Goal: Task Accomplishment & Management: Manage account settings

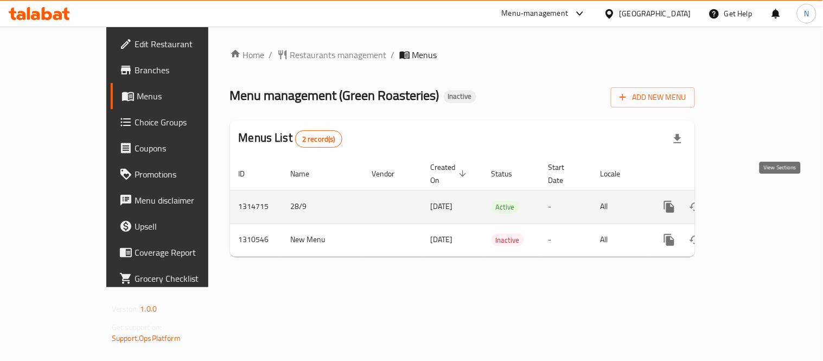
click at [755, 200] on icon "enhanced table" at bounding box center [748, 206] width 13 height 13
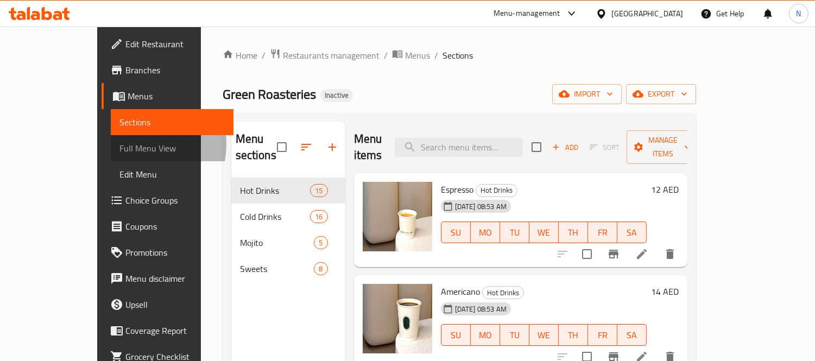
click at [119, 144] on span "Full Menu View" at bounding box center [171, 148] width 105 height 13
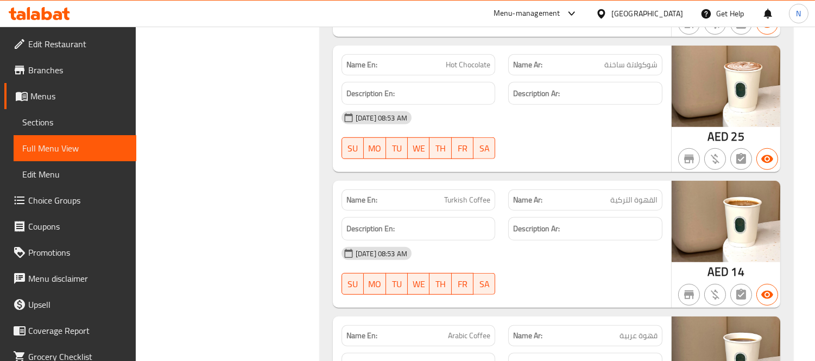
scroll to position [1507, 0]
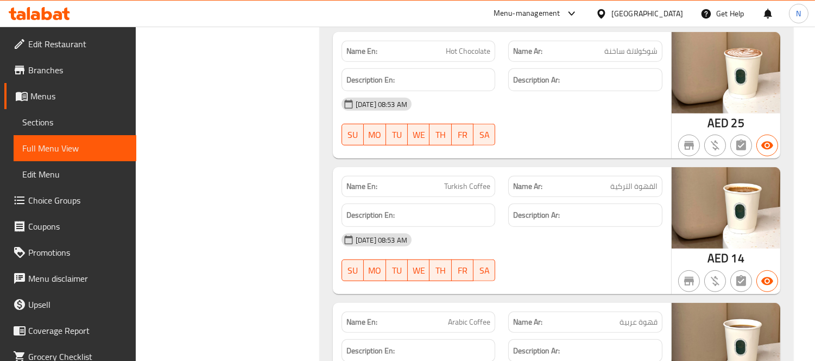
click at [453, 192] on span "Turkish Coffee" at bounding box center [467, 186] width 46 height 11
copy span "Turkish Coffee"
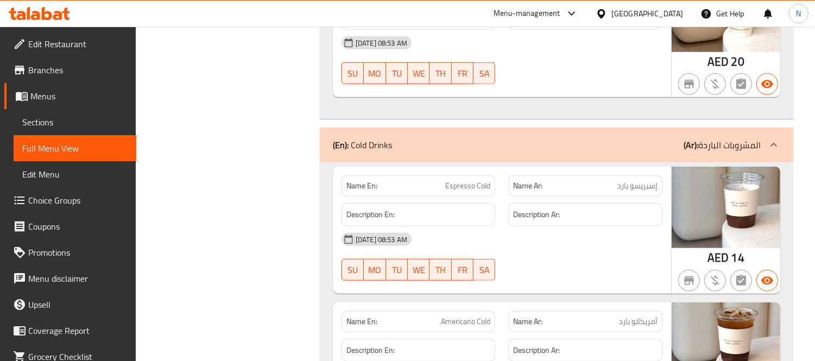
scroll to position [2292, 0]
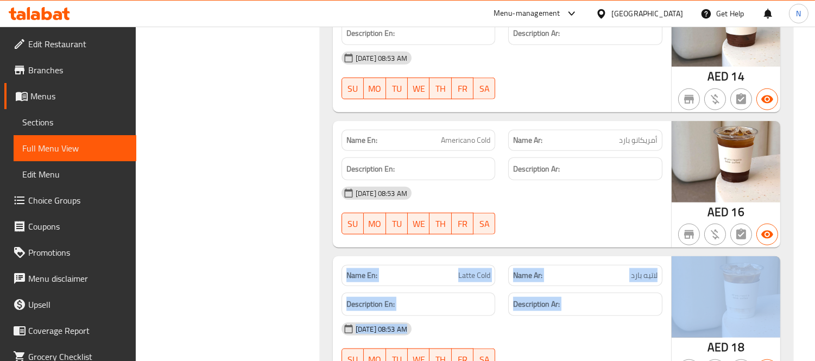
click at [734, 300] on img at bounding box center [725, 296] width 109 height 81
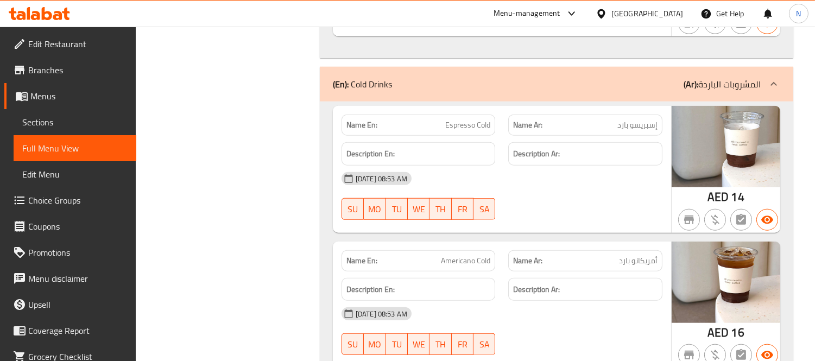
scroll to position [2111, 0]
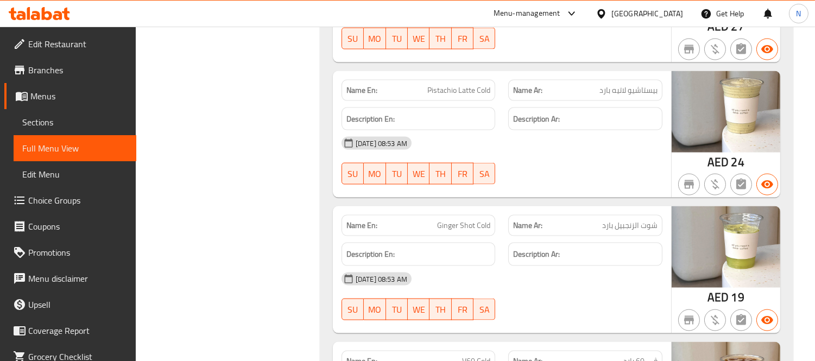
scroll to position [2895, 0]
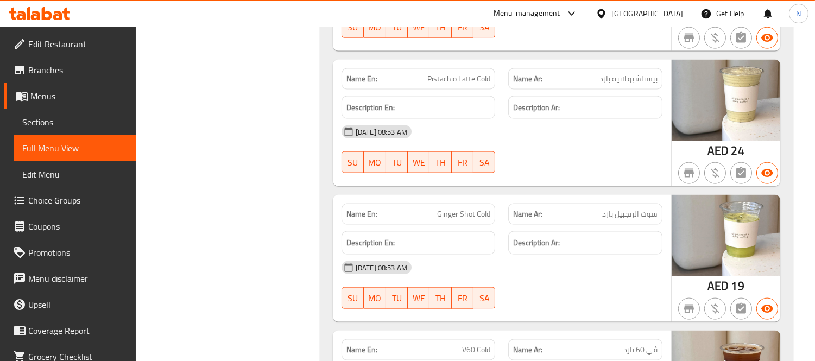
click at [474, 204] on div "Name En: Ginger Shot Cold" at bounding box center [418, 214] width 167 height 34
click at [465, 220] on span "Ginger Shot Cold" at bounding box center [463, 213] width 53 height 11
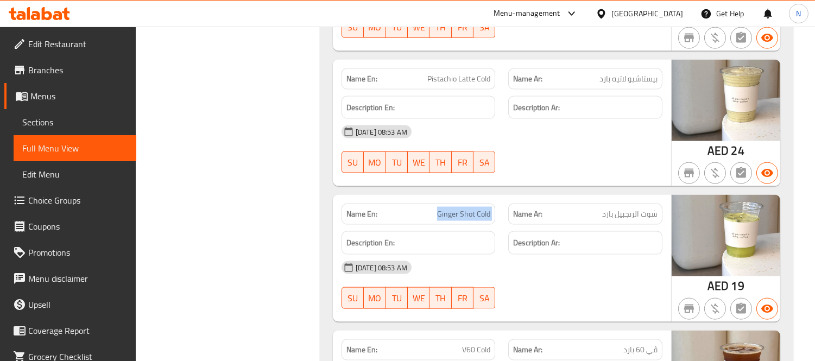
copy span "Ginger Shot Cold"
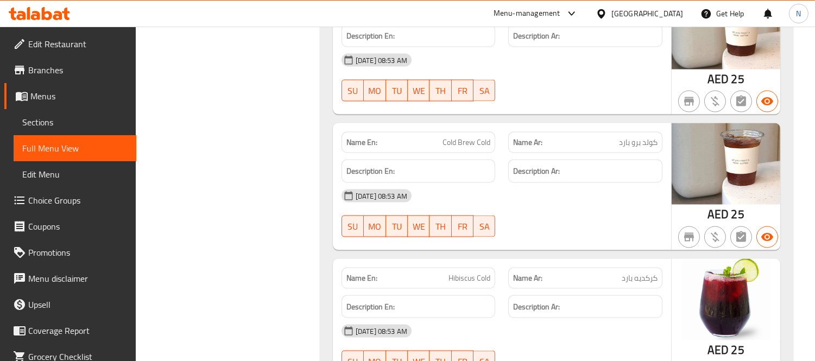
scroll to position [3257, 0]
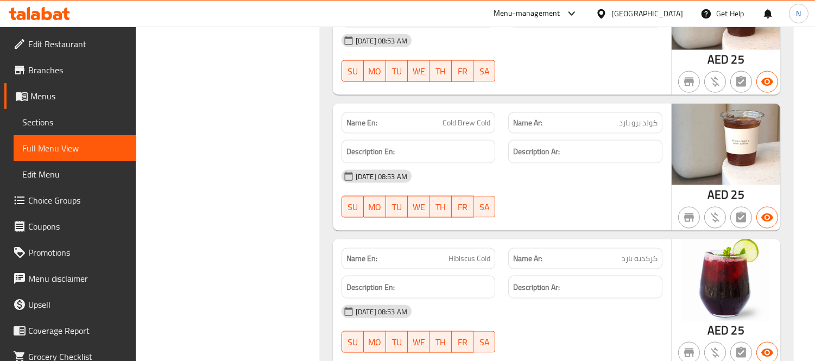
click at [456, 121] on span "Cold Brew Cold" at bounding box center [466, 122] width 48 height 11
copy span "Cold Brew Cold"
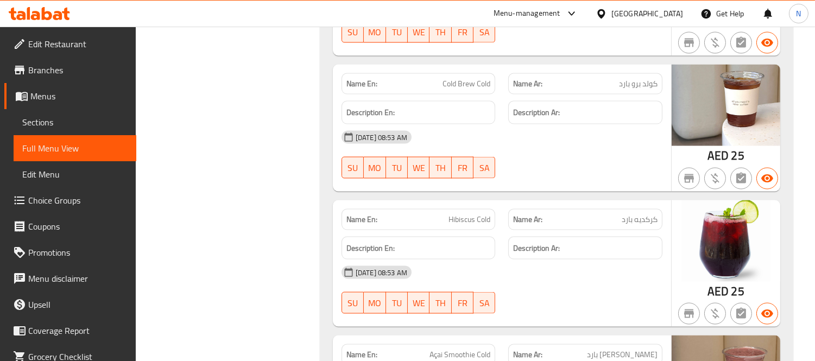
scroll to position [3317, 0]
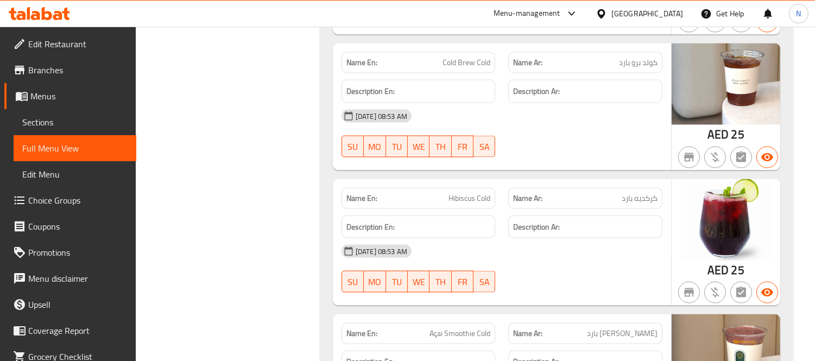
click at [459, 204] on span "Hibiscus Cold" at bounding box center [469, 198] width 42 height 11
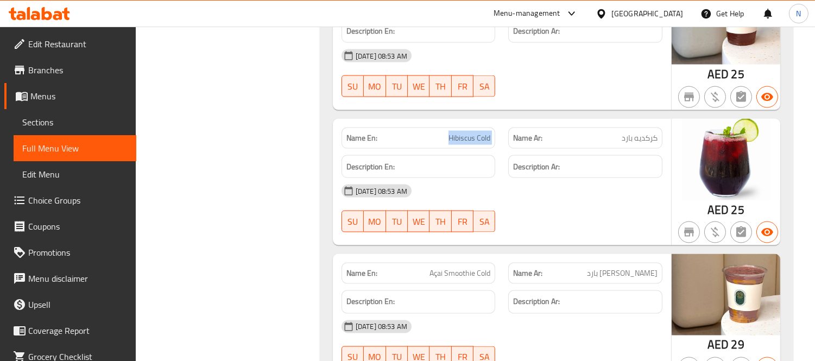
scroll to position [3438, 0]
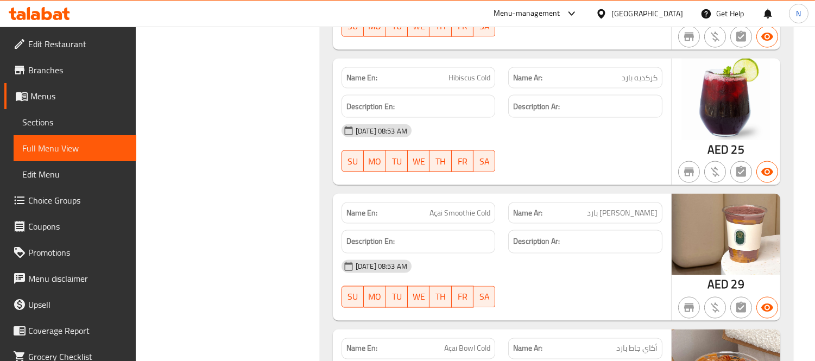
click at [435, 219] on span "Açai Smoothie Cold" at bounding box center [459, 212] width 61 height 11
copy span "Açai Smoothie Cold"
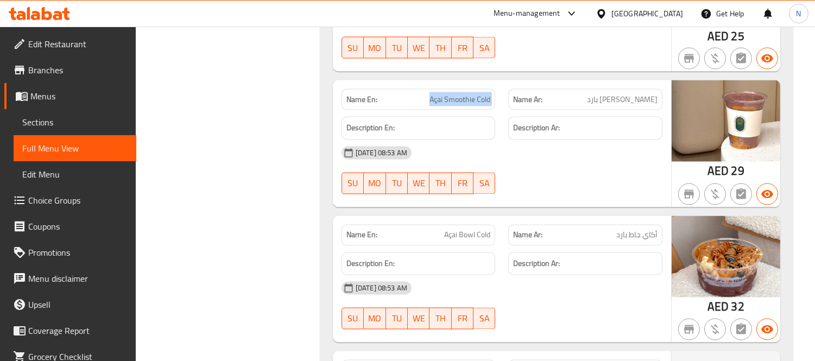
scroll to position [3558, 0]
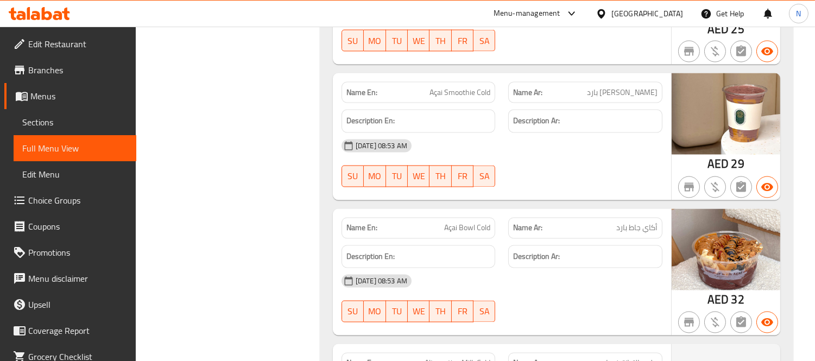
click at [463, 234] on span "Açai Bowl Cold" at bounding box center [467, 228] width 46 height 11
copy span "Açai Bowl Cold"
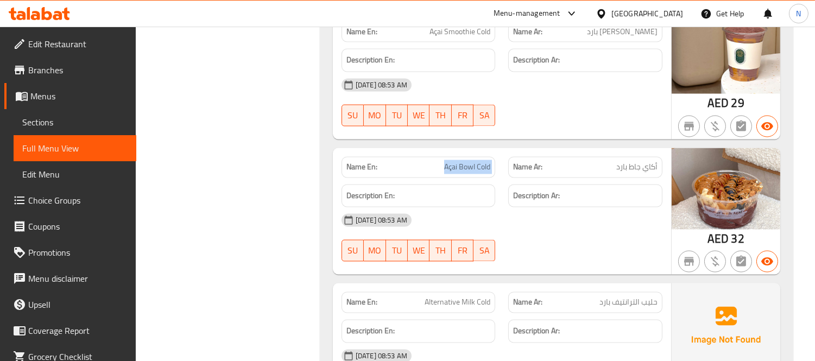
scroll to position [3679, 0]
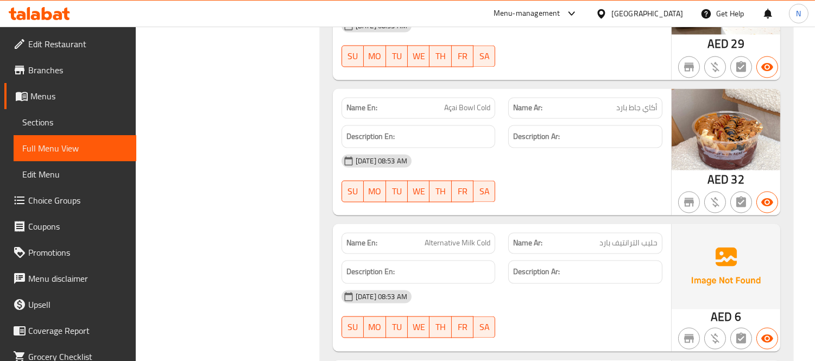
click at [439, 246] on span "Alternative Milk Cold" at bounding box center [458, 242] width 66 height 11
copy span "Alternative Milk Cold"
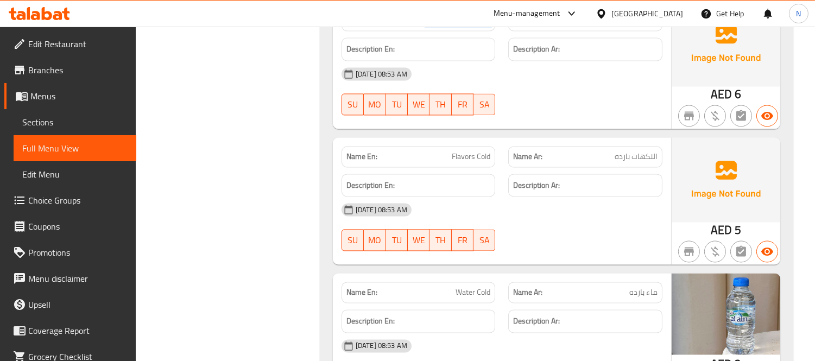
scroll to position [3981, 0]
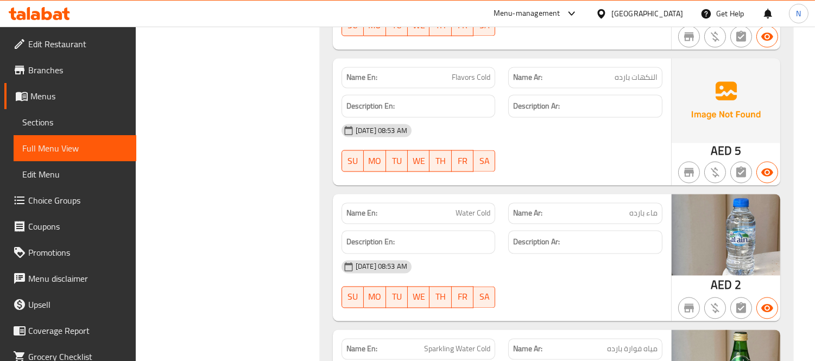
click at [463, 219] on span "Water Cold" at bounding box center [472, 212] width 35 height 11
copy span "Water Cold"
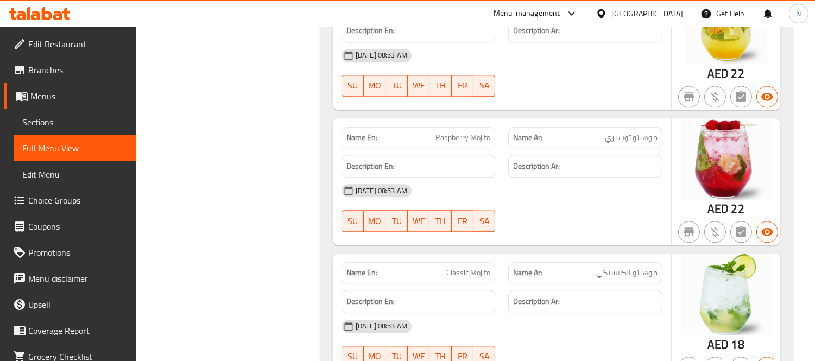
scroll to position [4584, 0]
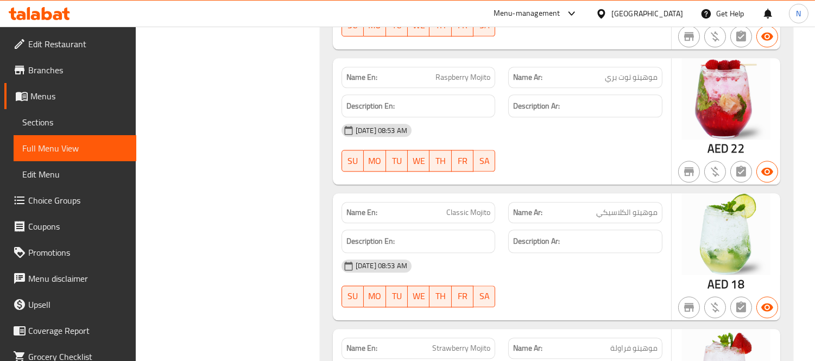
click at [478, 216] on span "Classic Mojito" at bounding box center [468, 212] width 44 height 11
copy span "Classic Mojito"
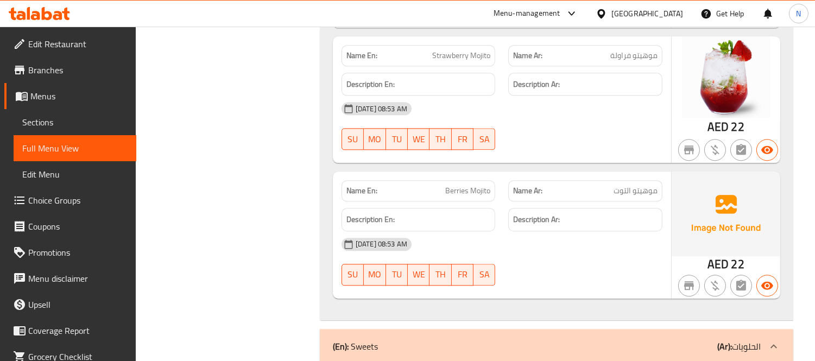
scroll to position [4886, 0]
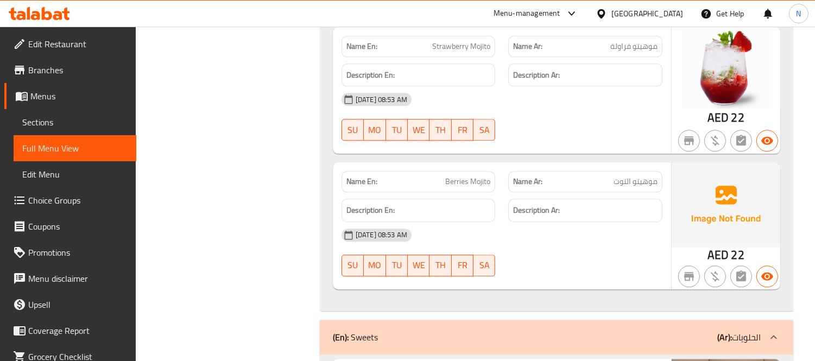
click at [466, 186] on span "Berries Mojito" at bounding box center [467, 181] width 45 height 11
copy span "Berries Mojito"
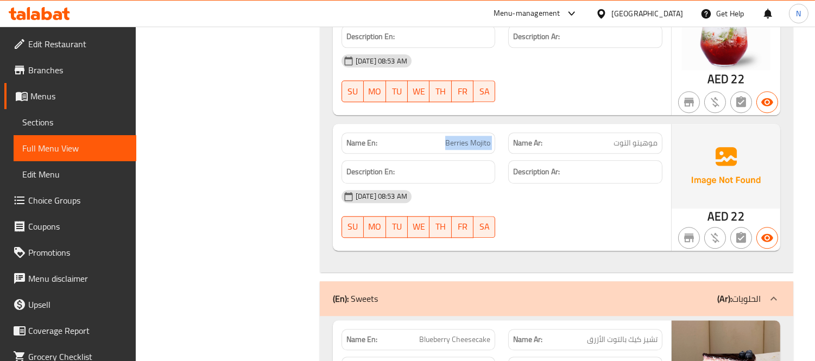
scroll to position [5006, 0]
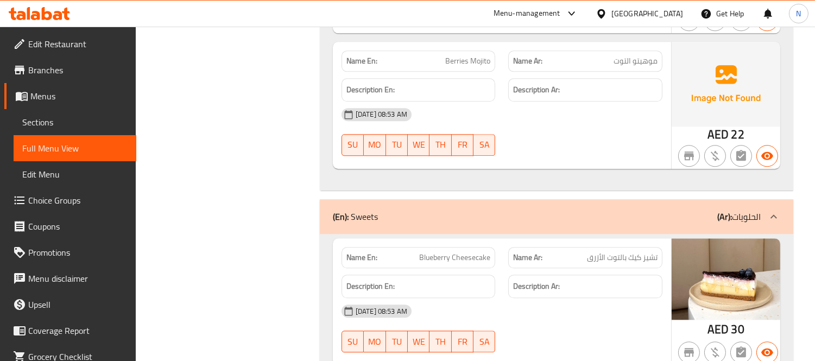
click at [471, 259] on span "Blueberry Cheesecake" at bounding box center [454, 257] width 71 height 11
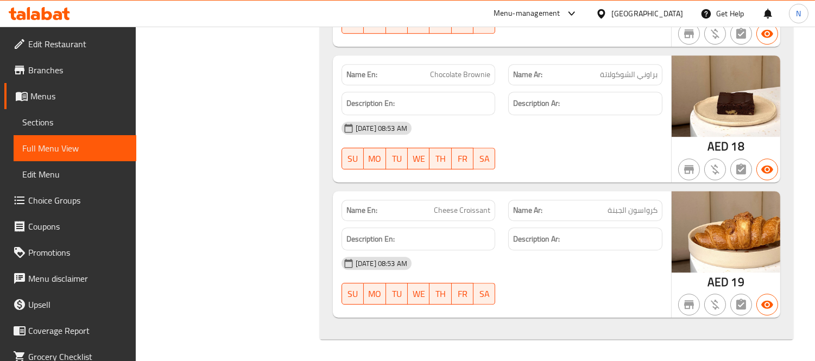
scroll to position [6008, 0]
click at [468, 207] on span "Cheese Croissant" at bounding box center [462, 210] width 56 height 11
click at [467, 207] on span "Cheese Croissant" at bounding box center [462, 210] width 56 height 11
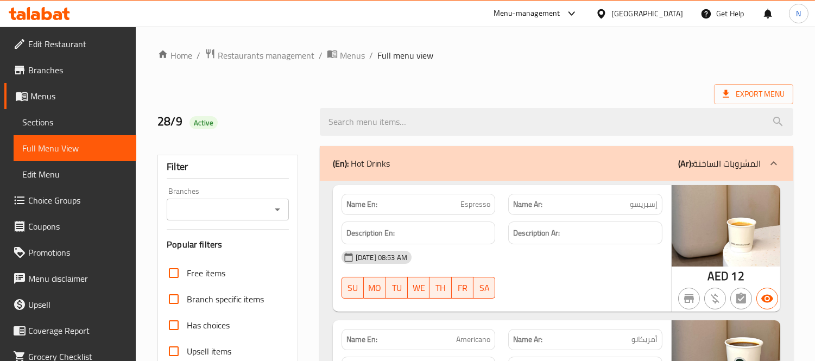
scroll to position [60, 0]
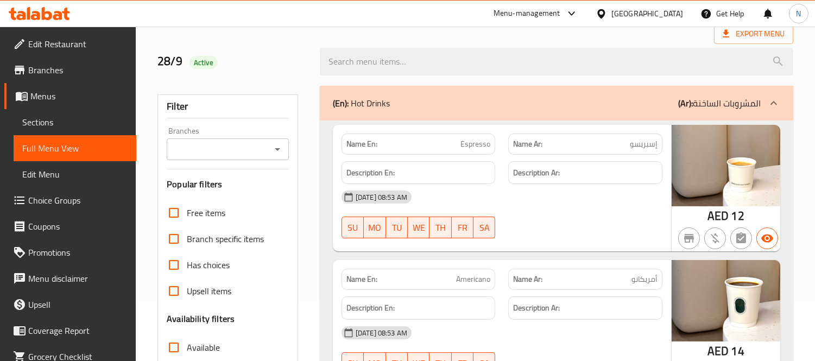
click at [28, 127] on span "Sections" at bounding box center [74, 122] width 105 height 13
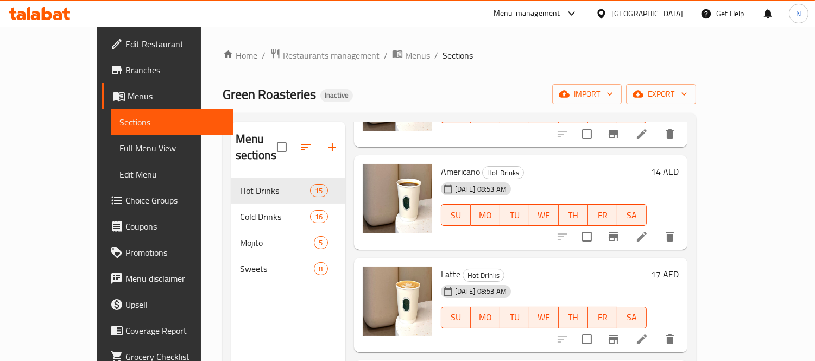
scroll to position [121, 0]
click at [557, 178] on div "28-09-2025 08:53 AM SU MO TU WE TH FR SA" at bounding box center [543, 207] width 214 height 59
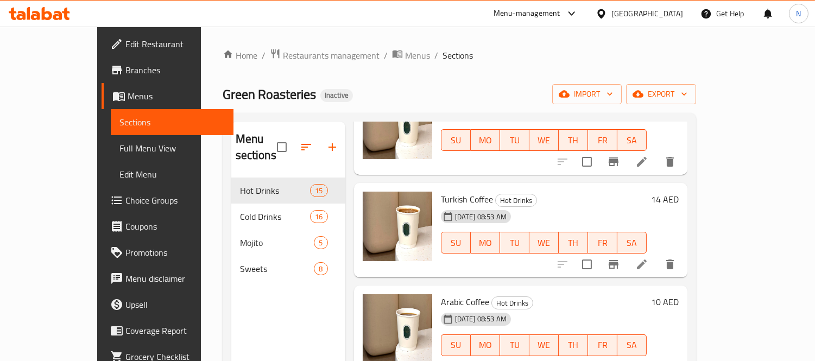
scroll to position [1117, 0]
click at [647, 259] on icon at bounding box center [642, 264] width 10 height 10
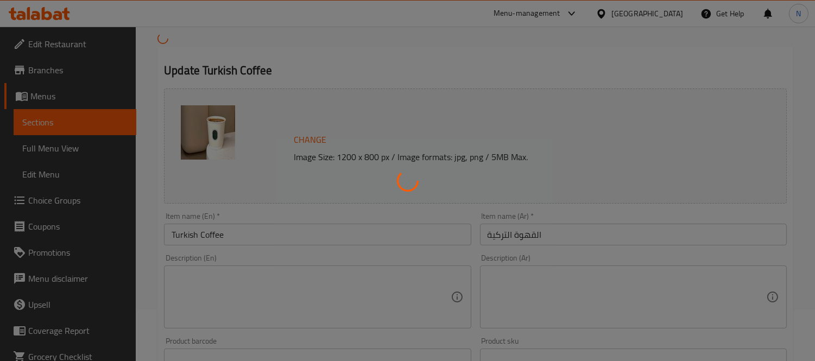
scroll to position [121, 0]
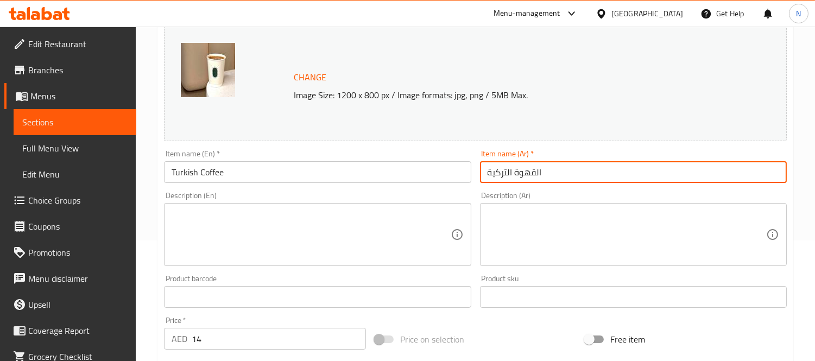
drag, startPoint x: 536, startPoint y: 171, endPoint x: 563, endPoint y: 175, distance: 26.9
click at [563, 175] on input "القهوة التركية" at bounding box center [633, 172] width 307 height 22
drag, startPoint x: 506, startPoint y: 170, endPoint x: 512, endPoint y: 174, distance: 6.3
click at [512, 174] on input "قهوة التركية" at bounding box center [633, 172] width 307 height 22
type input "قهوة تركية"
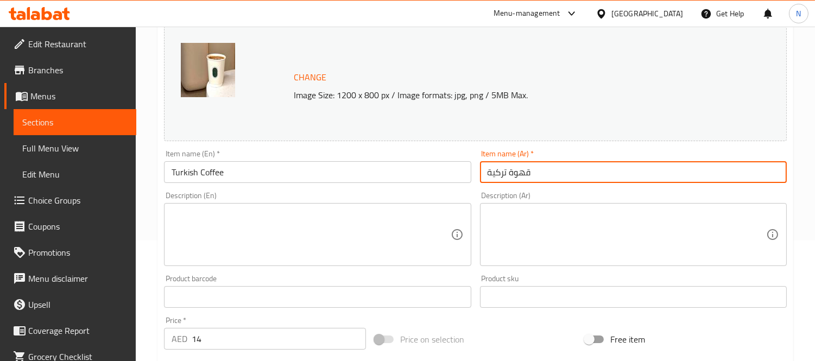
click at [425, 178] on input "Turkish Coffee" at bounding box center [317, 172] width 307 height 22
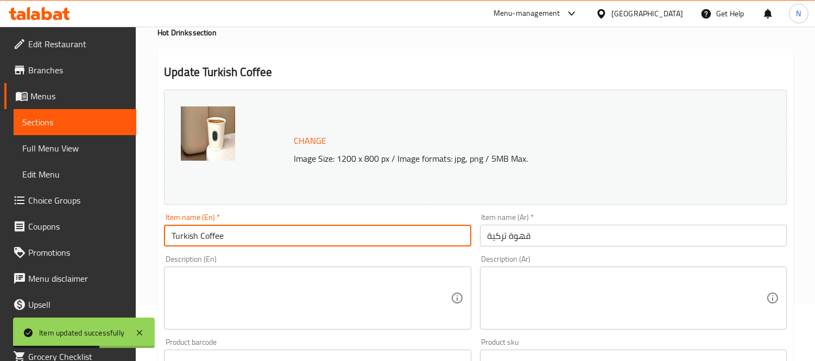
scroll to position [0, 0]
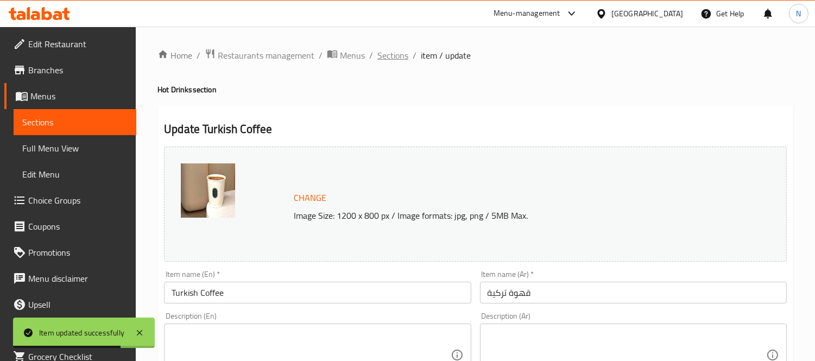
click at [400, 58] on span "Sections" at bounding box center [392, 55] width 31 height 13
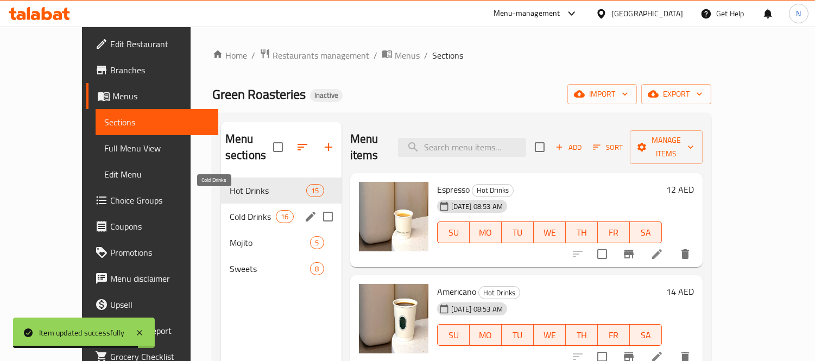
click at [230, 210] on span "Cold Drinks" at bounding box center [253, 216] width 46 height 13
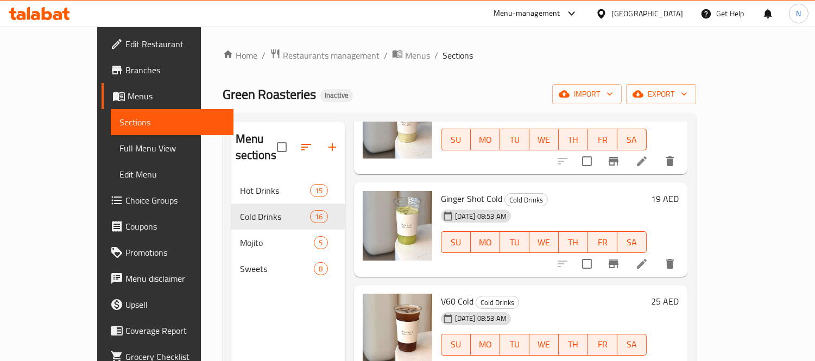
scroll to position [605, 0]
click at [648, 257] on icon at bounding box center [641, 263] width 13 height 13
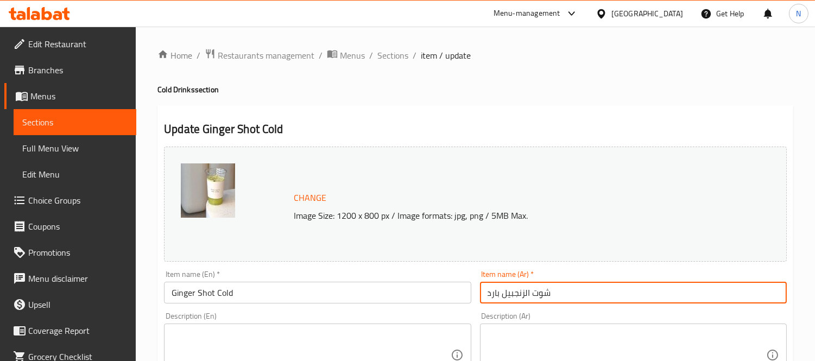
click at [524, 289] on input "شوت الزنجبيل بارد" at bounding box center [633, 293] width 307 height 22
type input "شوت زنجبيل بارد"
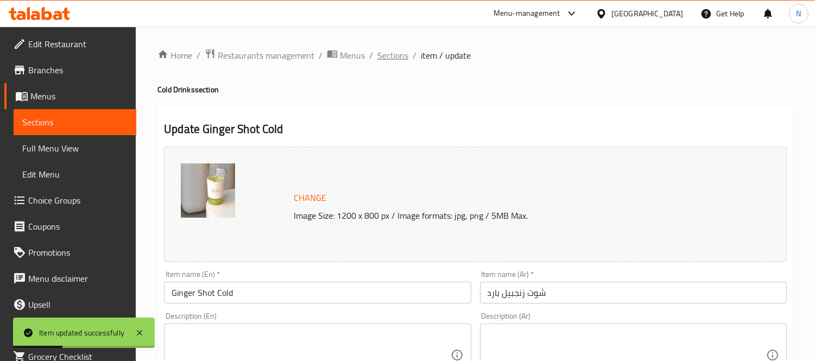
click at [403, 56] on span "Sections" at bounding box center [392, 55] width 31 height 13
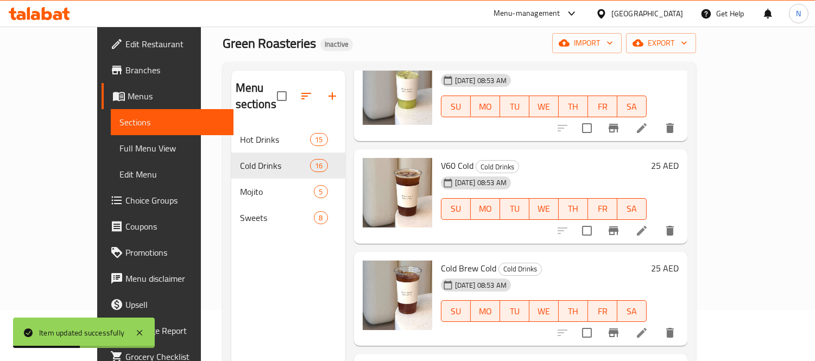
scroll to position [121, 0]
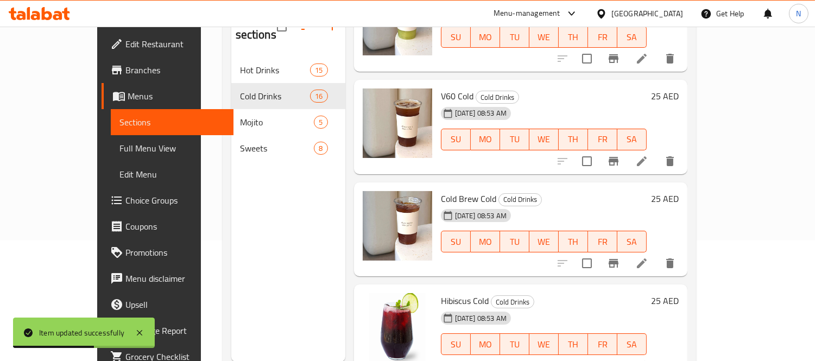
click at [648, 257] on icon at bounding box center [641, 263] width 13 height 13
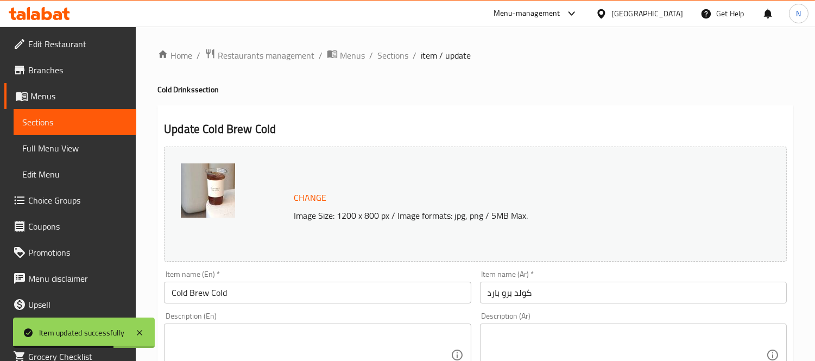
click at [224, 289] on input "Cold Brew Cold" at bounding box center [317, 293] width 307 height 22
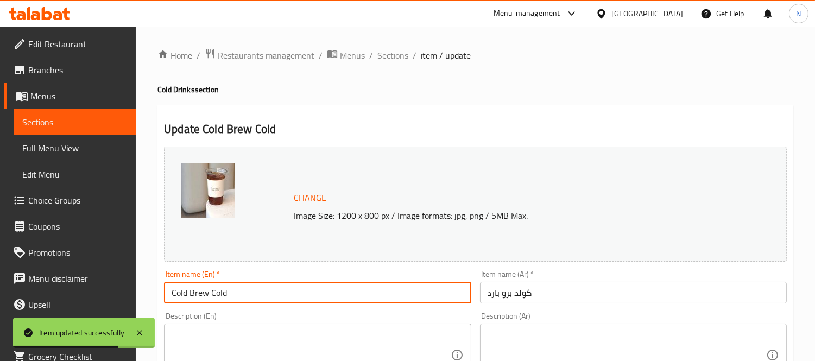
click at [224, 289] on input "Cold Brew Cold" at bounding box center [317, 293] width 307 height 22
click at [207, 288] on input "Cold Brew Cold" at bounding box center [317, 293] width 307 height 22
click at [213, 288] on input "Cold Brew Cold" at bounding box center [317, 293] width 307 height 22
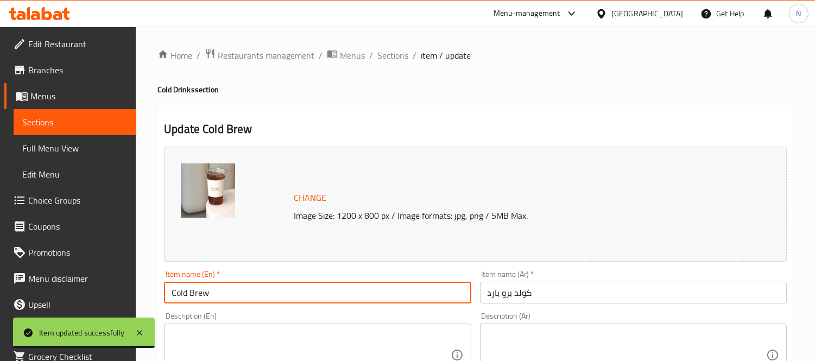
type input "Cold Brew"
click at [500, 295] on input "كولد برو بارد" at bounding box center [633, 293] width 307 height 22
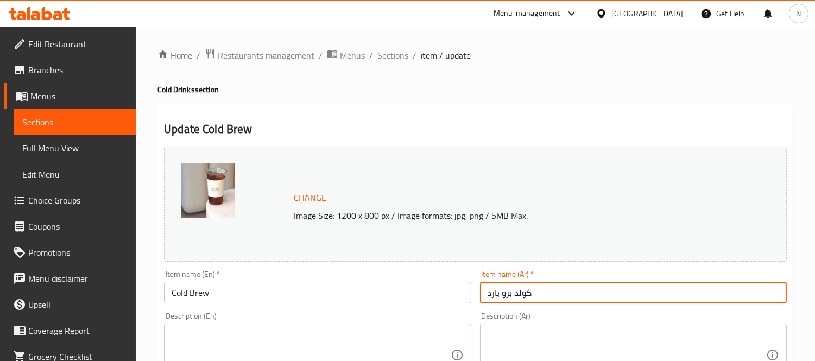
click at [486, 291] on input "كولد برو بارد" at bounding box center [633, 293] width 307 height 22
click at [493, 290] on input "كولد برو بارد" at bounding box center [633, 293] width 307 height 22
click at [492, 290] on input "كولد برو بارد" at bounding box center [633, 293] width 307 height 22
type input "كولد برو"
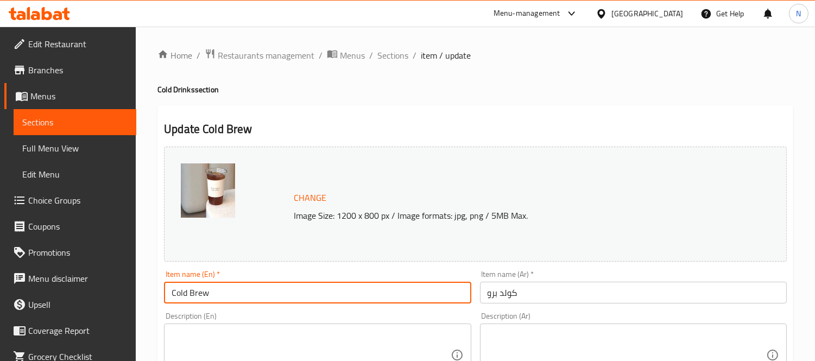
click at [427, 295] on input "Cold Brew" at bounding box center [317, 293] width 307 height 22
type input "Cold Brew"
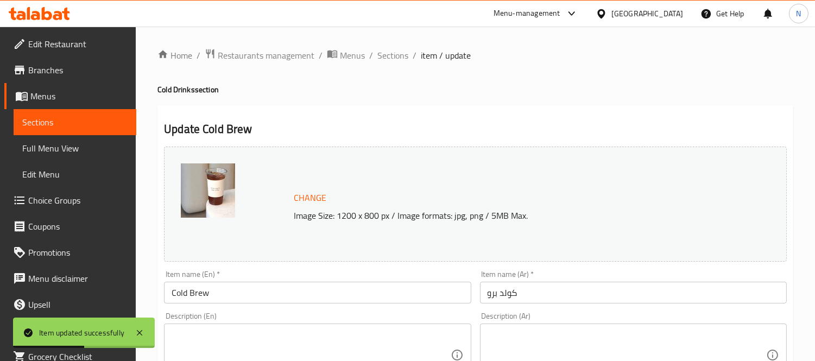
click at [375, 51] on ol "Home / Restaurants management / Menus / Sections / item / update" at bounding box center [475, 55] width 636 height 14
click at [380, 58] on span "Sections" at bounding box center [392, 55] width 31 height 13
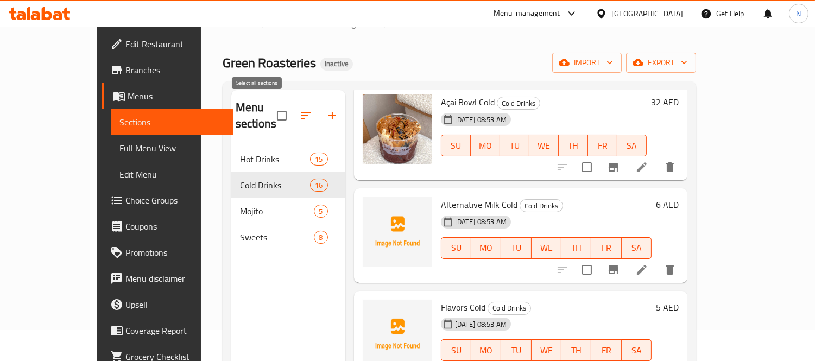
scroll to position [31, 0]
click at [326, 113] on icon "button" at bounding box center [332, 116] width 13 height 13
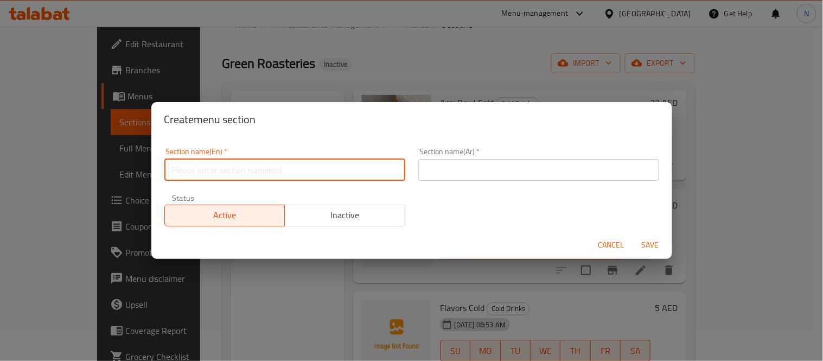
click at [227, 173] on input "text" at bounding box center [284, 170] width 241 height 22
type input "ش"
type input "ACAI"
click at [485, 157] on div "Section name(Ar)   * Section name(Ar) *" at bounding box center [539, 164] width 241 height 33
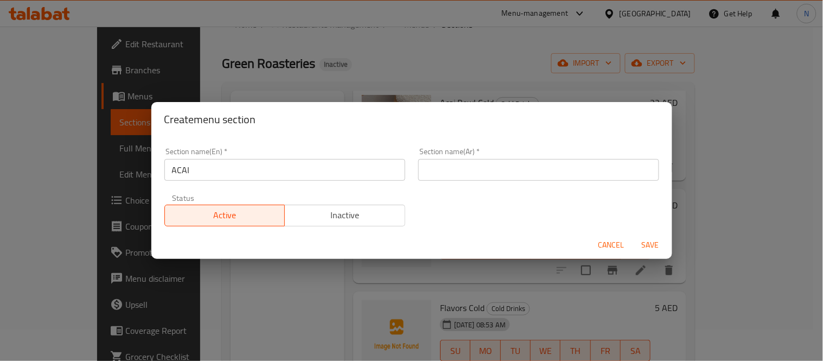
click at [479, 173] on input "text" at bounding box center [539, 170] width 241 height 22
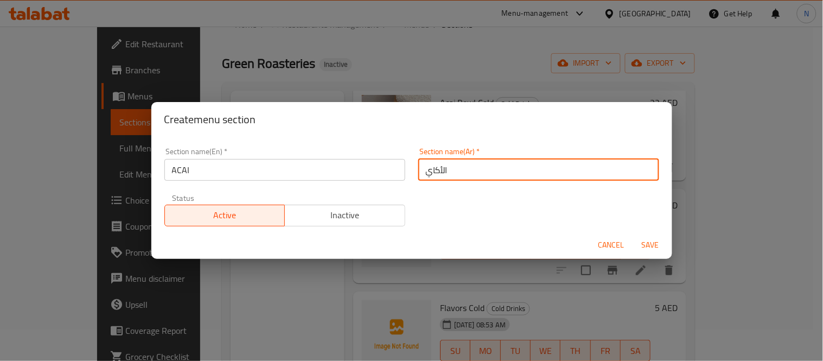
type input "الأكاي"
click at [638, 240] on span "Save" at bounding box center [651, 245] width 26 height 14
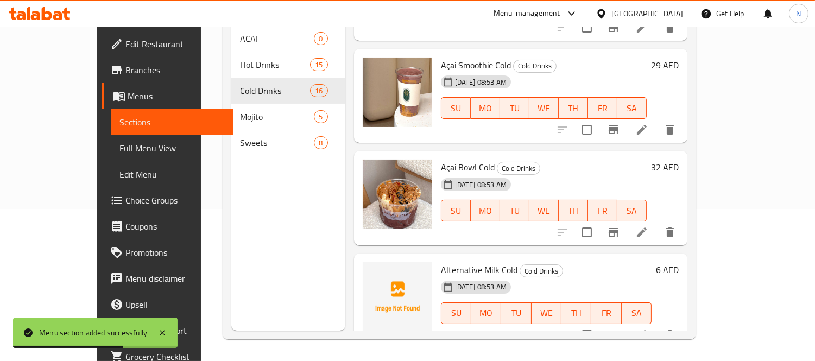
scroll to position [936, 0]
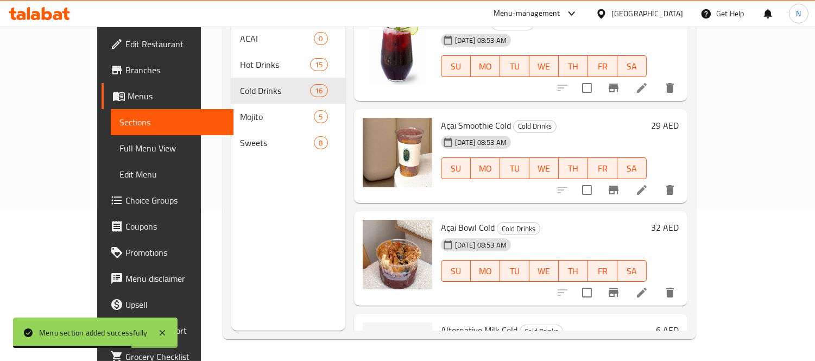
click at [647, 185] on icon at bounding box center [642, 190] width 10 height 10
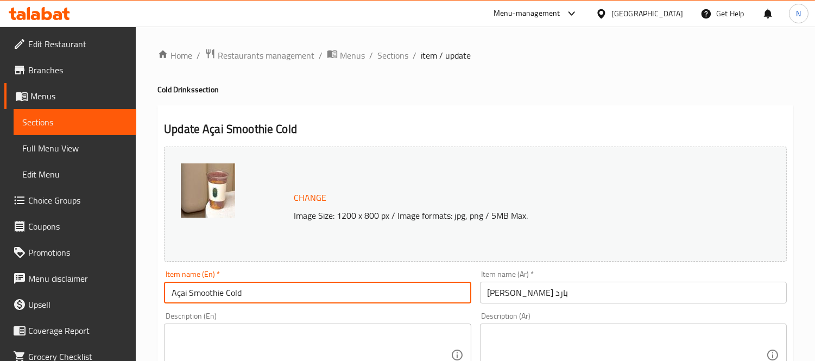
click at [176, 293] on input "Açai Smoothie Cold" at bounding box center [317, 293] width 307 height 22
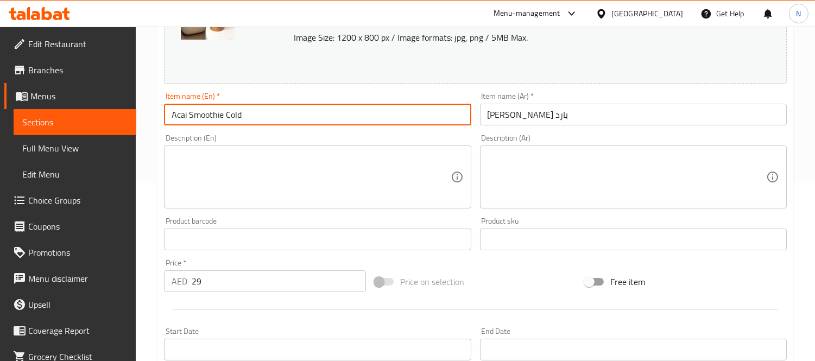
scroll to position [118, 0]
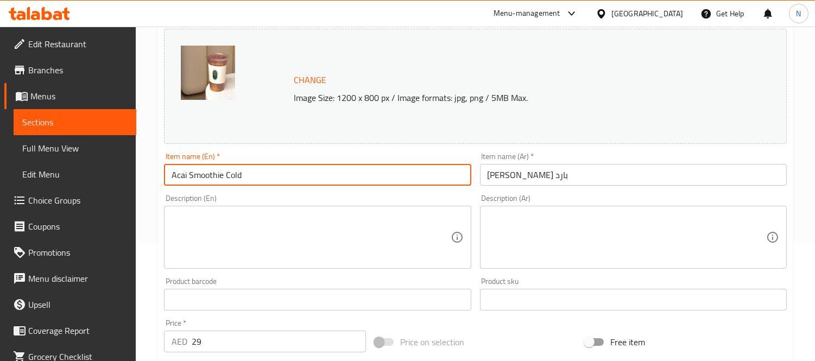
click at [317, 178] on input "Acai Smoothie Cold" at bounding box center [317, 175] width 307 height 22
type input "Acai Smoothie Cold"
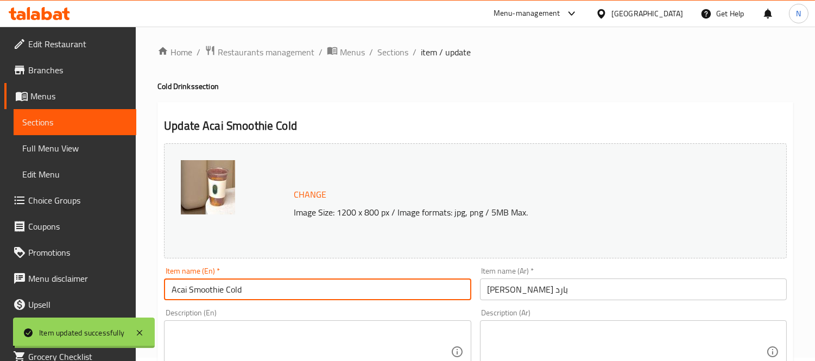
scroll to position [0, 0]
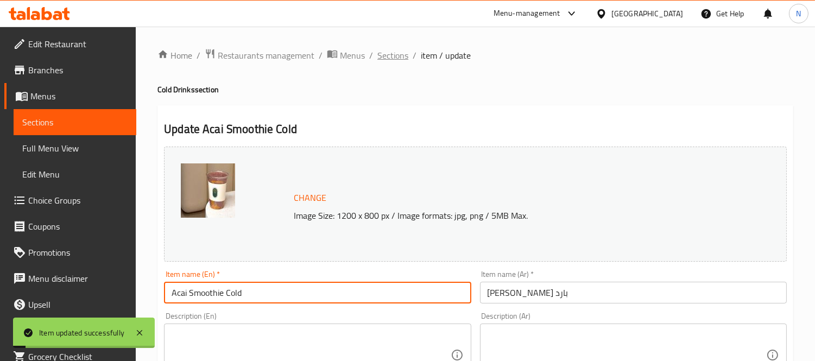
click at [400, 60] on span "Sections" at bounding box center [392, 55] width 31 height 13
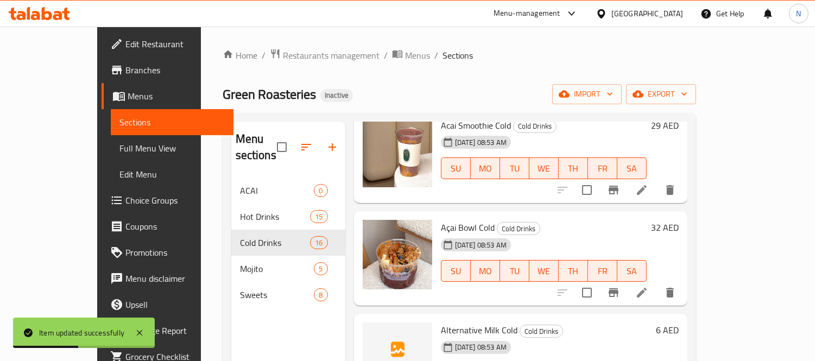
scroll to position [1117, 0]
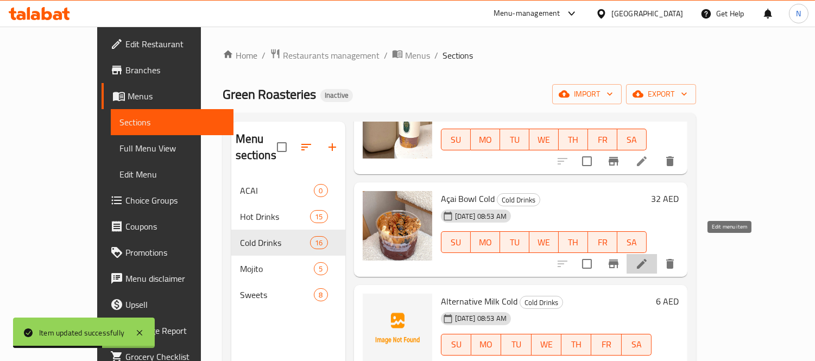
click at [648, 257] on icon at bounding box center [641, 263] width 13 height 13
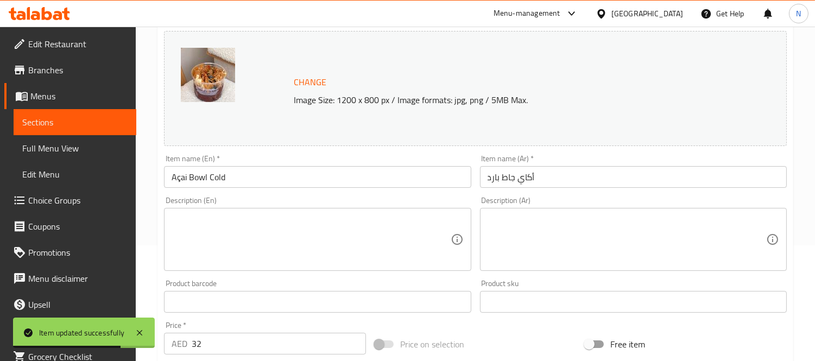
scroll to position [121, 0]
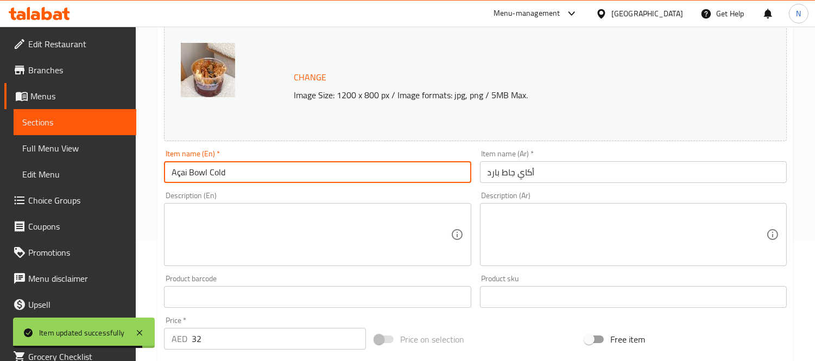
click at [179, 174] on input "Açai Bowl Cold" at bounding box center [317, 172] width 307 height 22
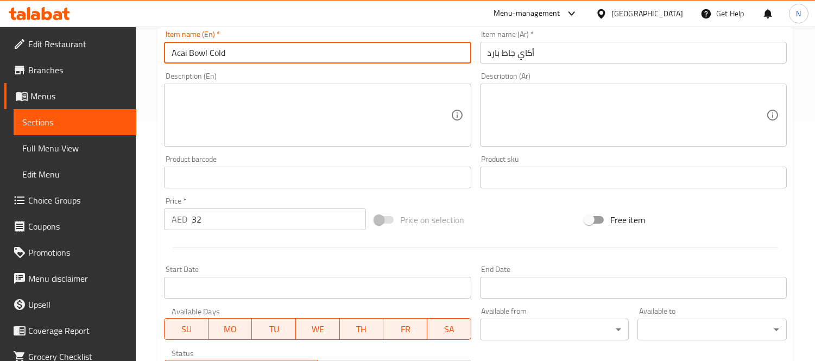
scroll to position [241, 0]
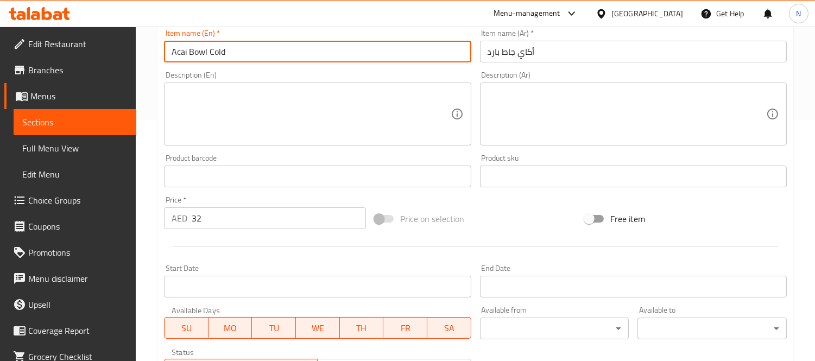
click at [212, 50] on input "Acai Bowl Cold" at bounding box center [317, 52] width 307 height 22
type input "Acai Bowl"
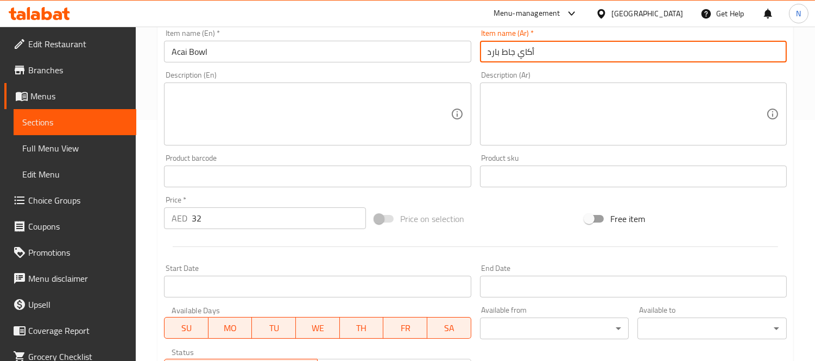
click at [496, 51] on input "أكاي جاط بارد" at bounding box center [633, 52] width 307 height 22
click at [494, 51] on input "أكاي جاط" at bounding box center [633, 52] width 307 height 22
click at [528, 56] on input "أكاي" at bounding box center [633, 52] width 307 height 22
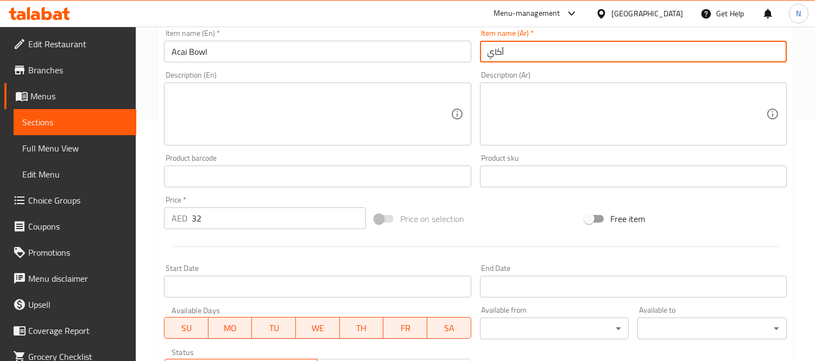
click at [484, 53] on input "أكاي" at bounding box center [633, 52] width 307 height 22
paste input "جاط"
type input "جاط أكاي"
click at [424, 54] on input "Acai Bowl" at bounding box center [317, 52] width 307 height 22
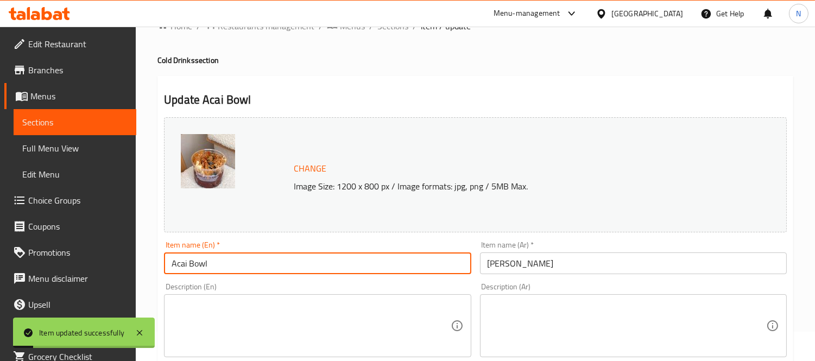
scroll to position [0, 0]
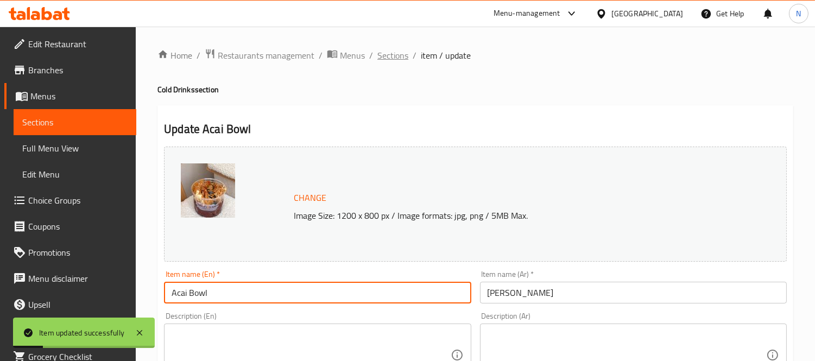
click at [389, 57] on span "Sections" at bounding box center [392, 55] width 31 height 13
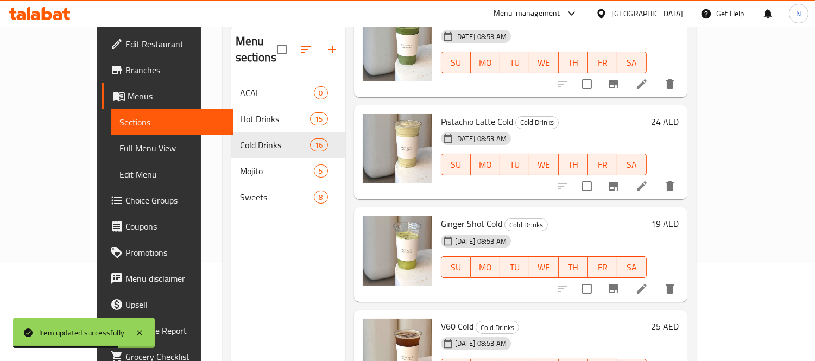
scroll to position [31, 0]
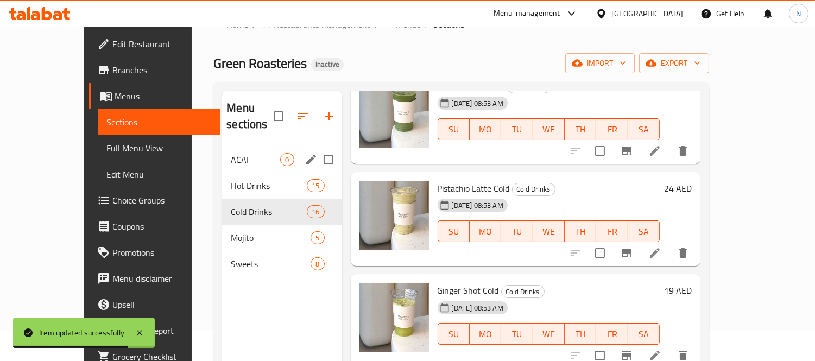
click at [231, 153] on span "ACAI" at bounding box center [255, 159] width 49 height 13
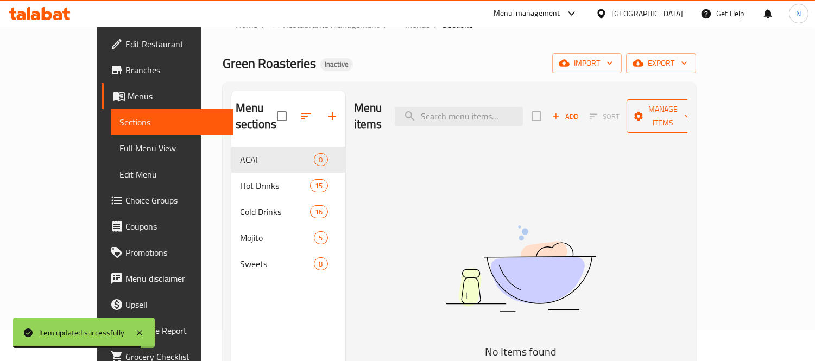
click at [690, 106] on span "Manage items" at bounding box center [662, 116] width 55 height 27
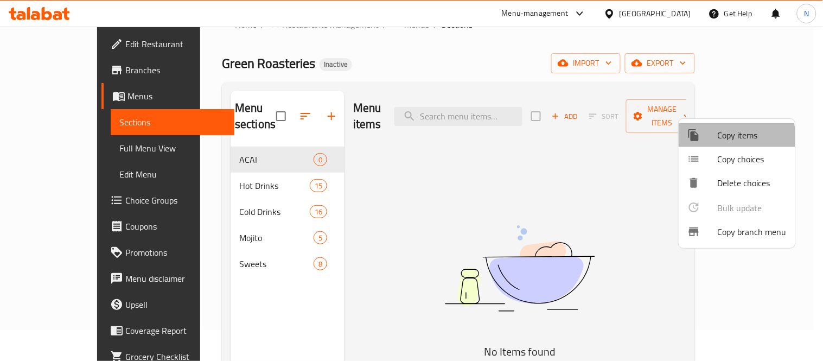
click at [722, 137] on span "Copy items" at bounding box center [752, 135] width 69 height 13
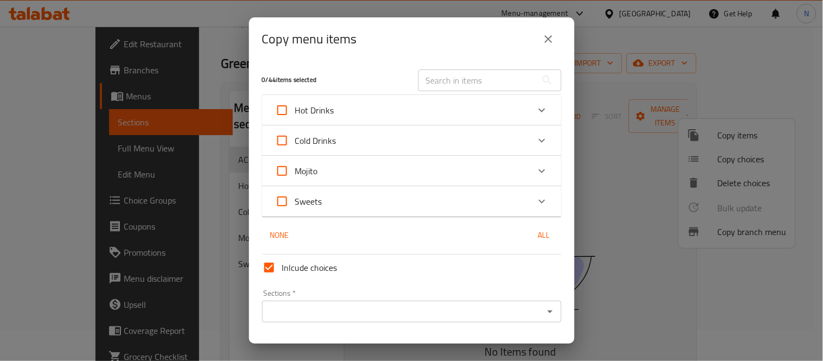
click at [375, 135] on div "Cold Drinks" at bounding box center [402, 141] width 254 height 26
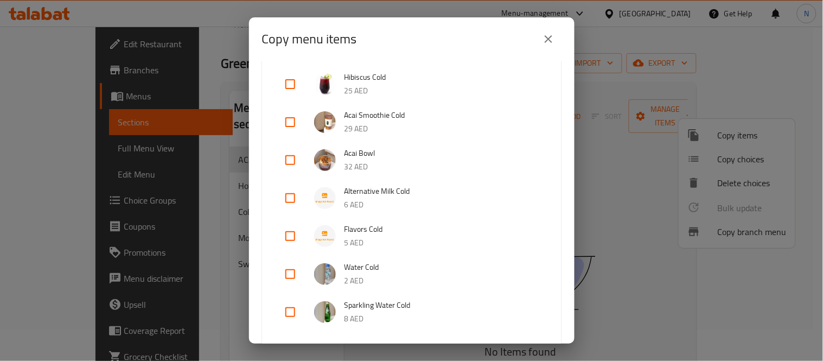
scroll to position [482, 0]
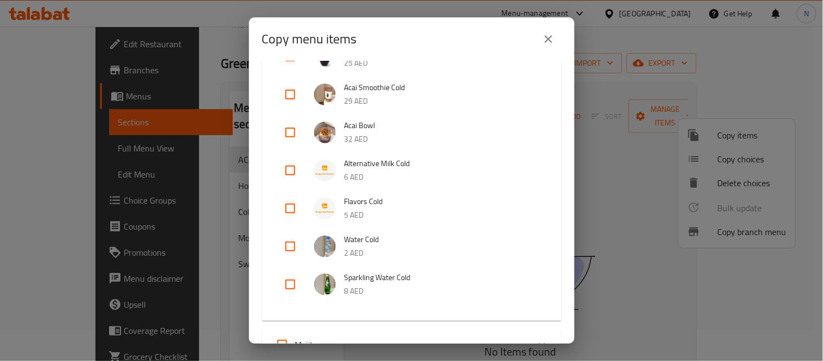
click at [292, 128] on input "checkbox" at bounding box center [290, 132] width 26 height 26
checkbox input "true"
click at [286, 95] on input "checkbox" at bounding box center [290, 94] width 26 height 26
checkbox input "true"
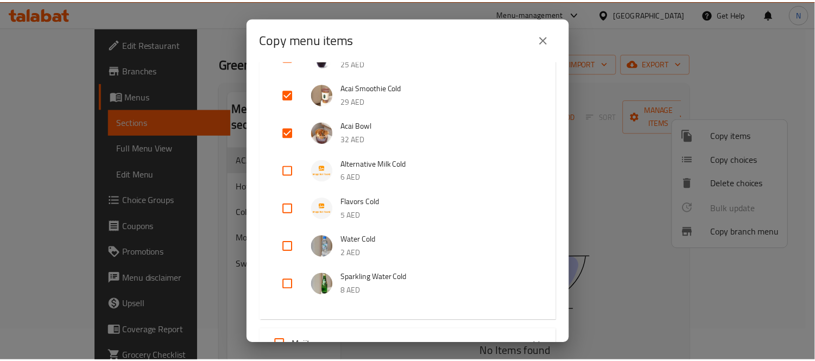
scroll to position [684, 0]
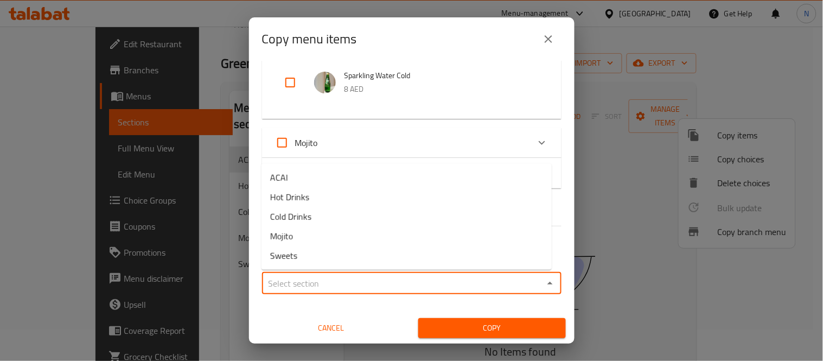
click at [347, 279] on input "Sections   *" at bounding box center [402, 283] width 275 height 15
click at [332, 176] on li "ACAI" at bounding box center [407, 178] width 290 height 20
type input "ACAI"
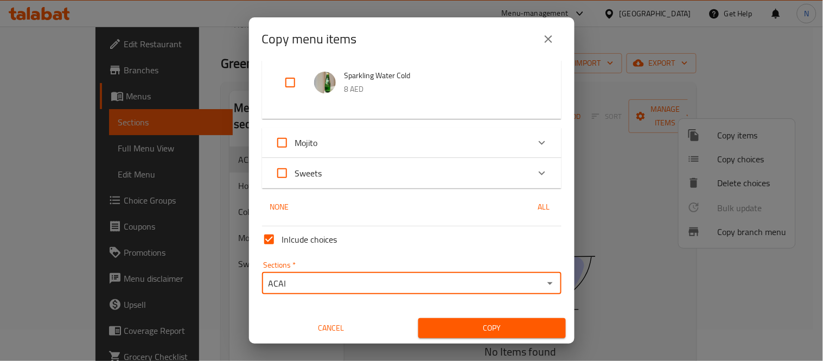
click at [495, 327] on span "Copy" at bounding box center [492, 328] width 130 height 14
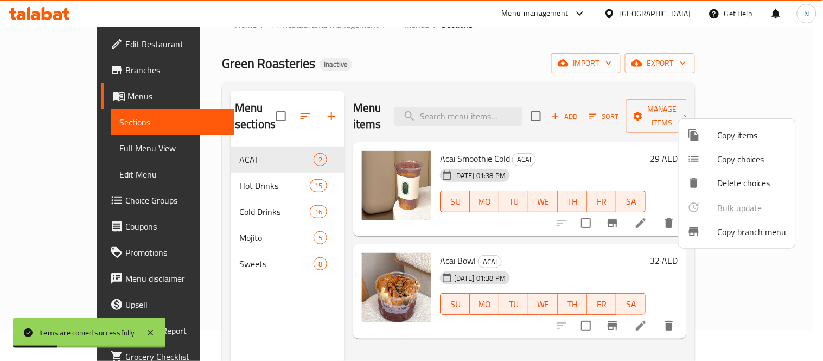
click at [237, 154] on div at bounding box center [411, 180] width 823 height 361
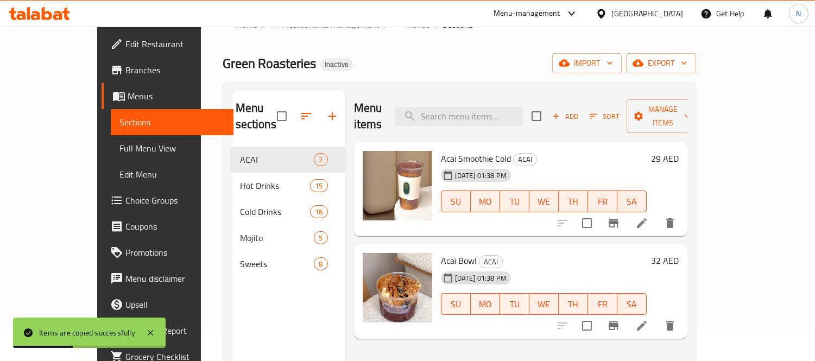
click at [648, 217] on icon at bounding box center [641, 223] width 13 height 13
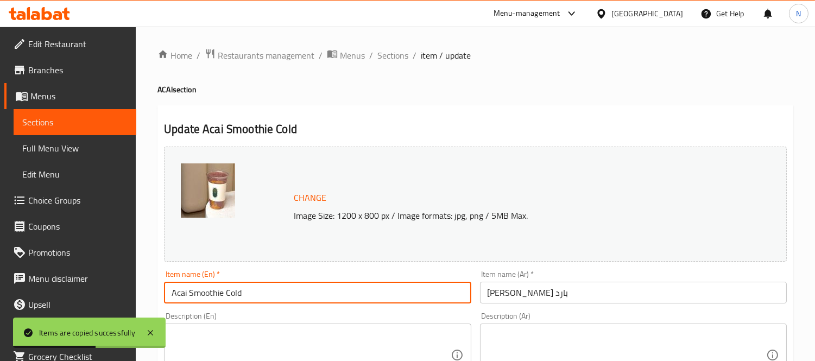
click at [241, 293] on input "Acai Smoothie Cold" at bounding box center [317, 293] width 307 height 22
click at [232, 289] on input "Acai Smoothie Cold" at bounding box center [317, 293] width 307 height 22
type input "Acai Smoothie"
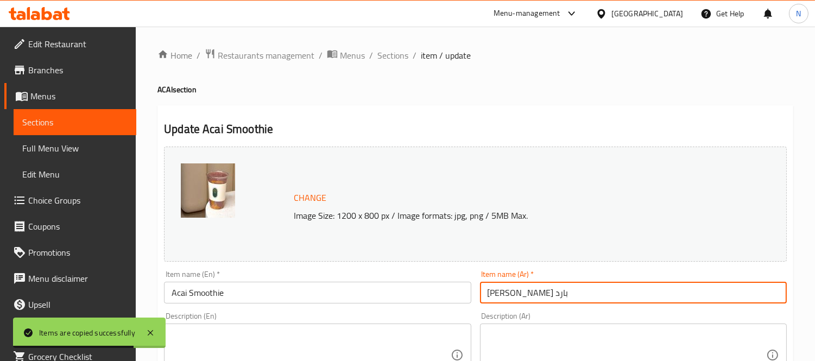
click at [496, 294] on input "[PERSON_NAME] بارد" at bounding box center [633, 293] width 307 height 22
click at [489, 289] on input "[PERSON_NAME] بارد" at bounding box center [633, 293] width 307 height 22
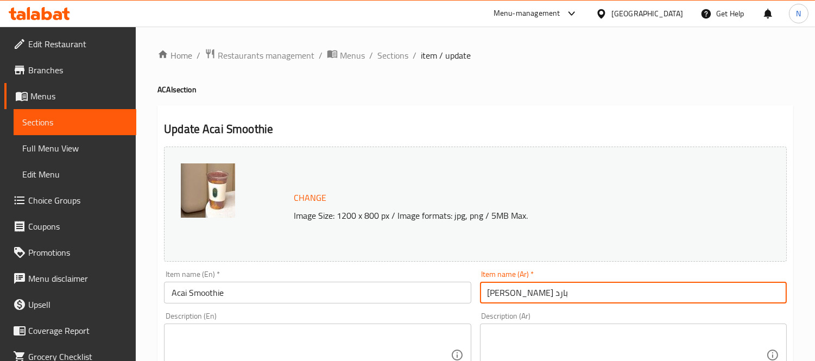
click at [493, 295] on input "[PERSON_NAME] بارد" at bounding box center [633, 293] width 307 height 22
type input "أكاي سموزي"
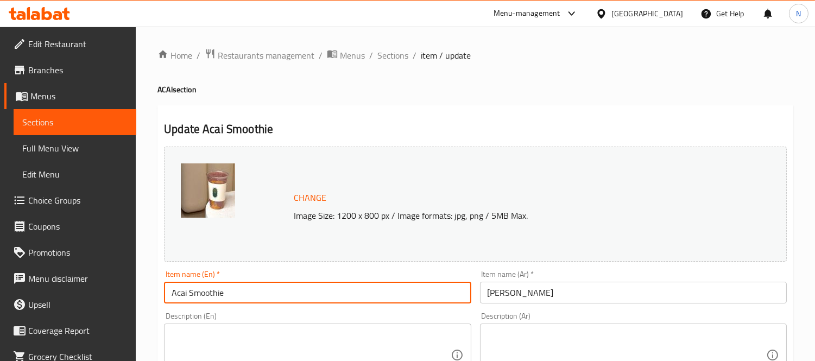
click at [434, 296] on input "Acai Smoothie" at bounding box center [317, 293] width 307 height 22
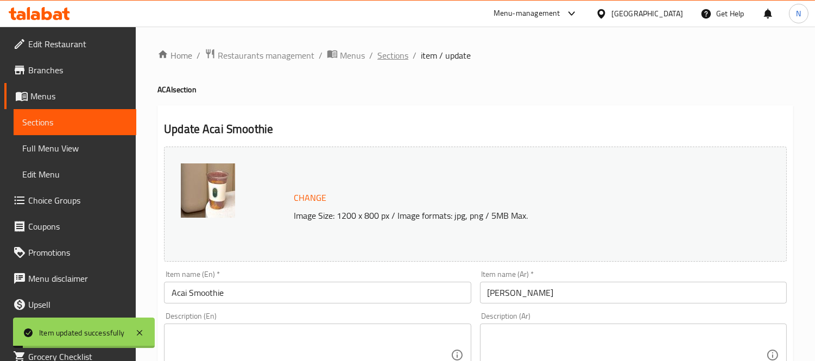
click at [402, 55] on span "Sections" at bounding box center [392, 55] width 31 height 13
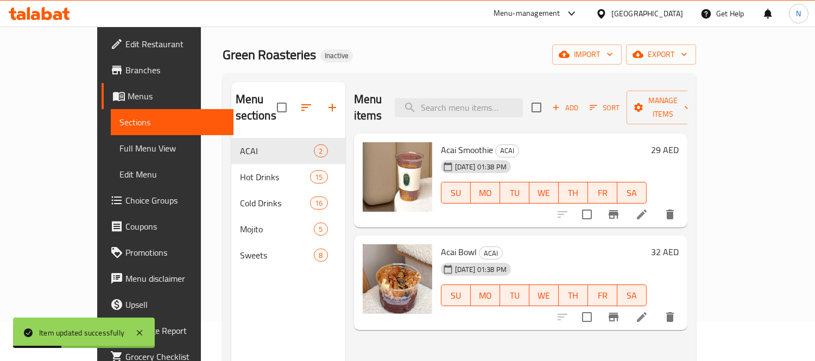
scroll to position [60, 0]
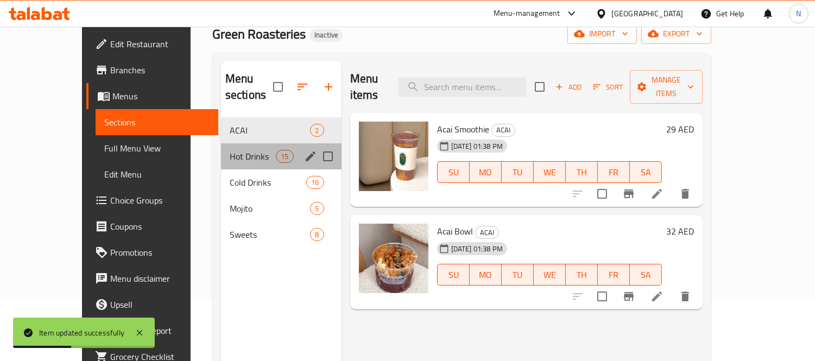
click at [221, 149] on div "Hot Drinks 15" at bounding box center [281, 156] width 121 height 26
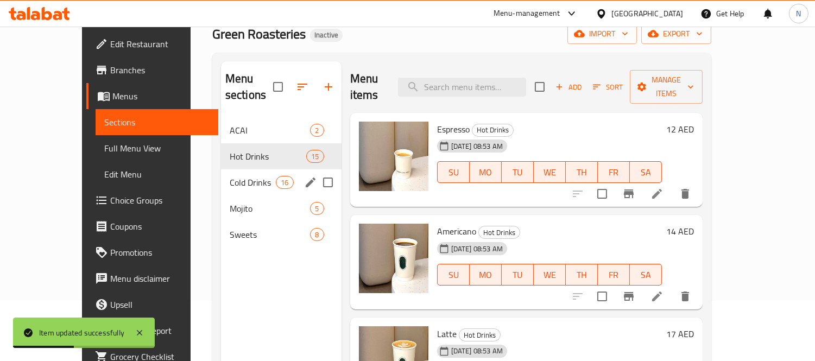
click at [230, 176] on span "Cold Drinks" at bounding box center [253, 182] width 46 height 13
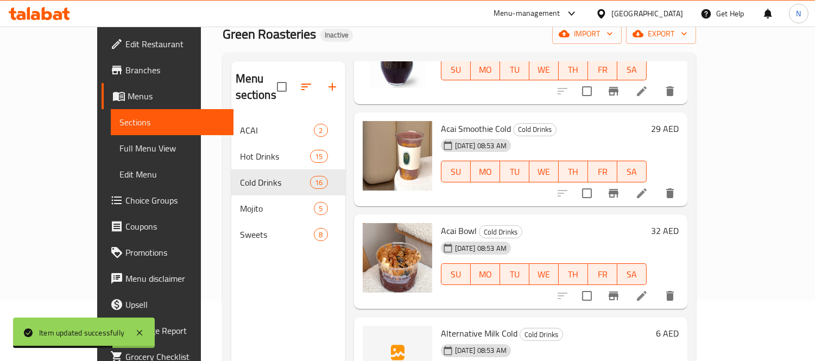
scroll to position [1025, 0]
click at [683, 180] on button "delete" at bounding box center [670, 193] width 26 height 26
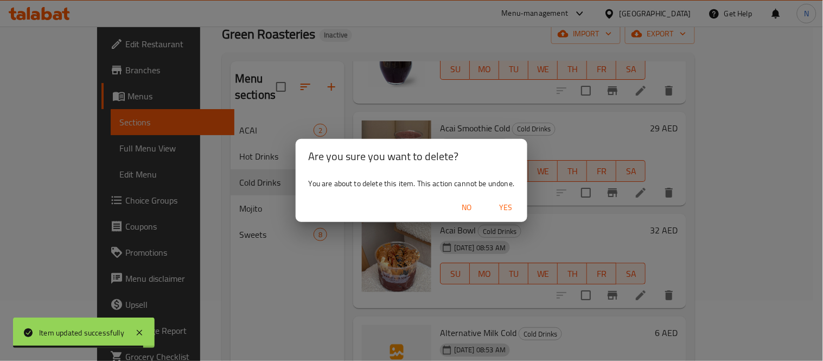
click at [497, 199] on button "Yes" at bounding box center [506, 208] width 35 height 20
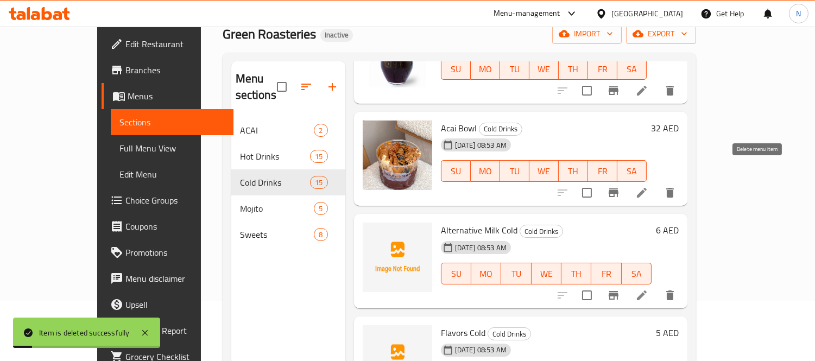
click at [676, 186] on icon "delete" at bounding box center [669, 192] width 13 height 13
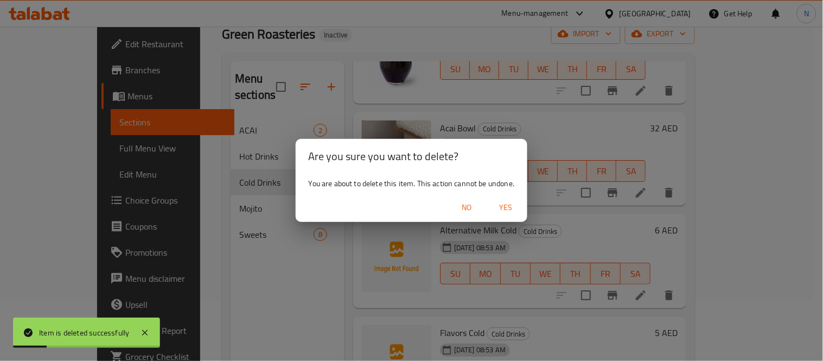
click at [505, 198] on button "Yes" at bounding box center [506, 208] width 35 height 20
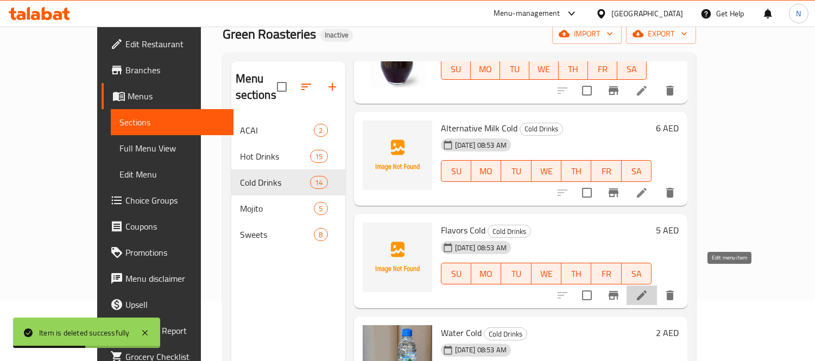
click at [647, 290] on icon at bounding box center [642, 295] width 10 height 10
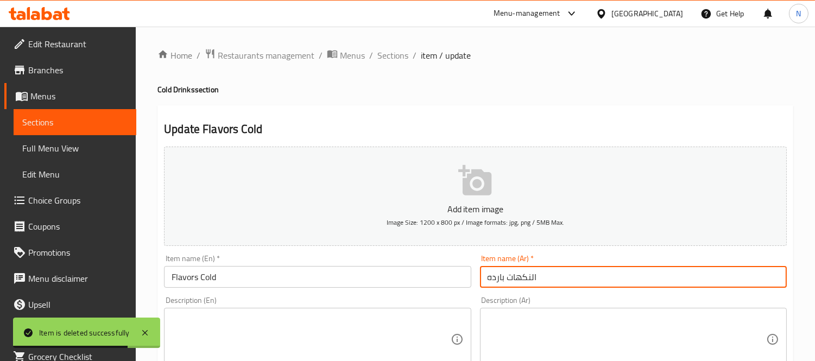
drag, startPoint x: 530, startPoint y: 280, endPoint x: 542, endPoint y: 270, distance: 15.1
click at [537, 279] on input "النكهات بارده" at bounding box center [633, 277] width 307 height 22
click at [529, 275] on input "النكهات بارده" at bounding box center [633, 277] width 307 height 22
drag, startPoint x: 529, startPoint y: 279, endPoint x: 543, endPoint y: 280, distance: 14.2
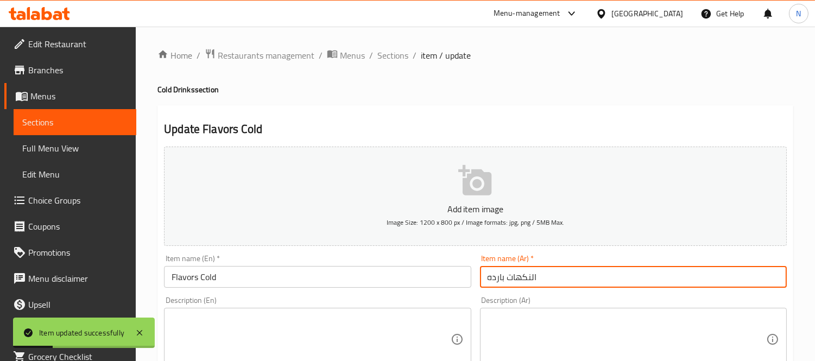
click at [536, 280] on input "النكهات بارده" at bounding box center [633, 277] width 307 height 22
type input "نكهات بارده"
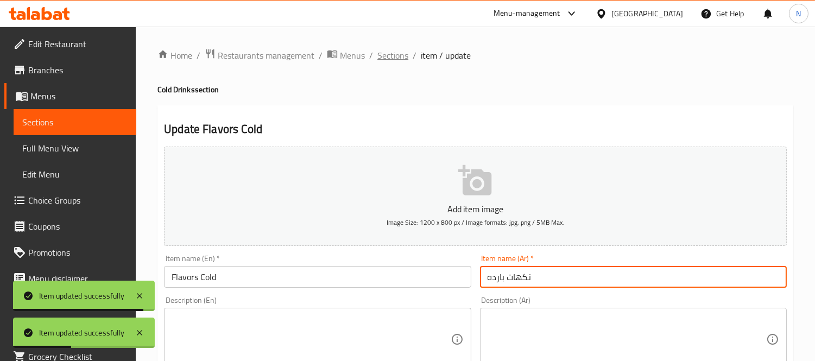
click at [384, 57] on span "Sections" at bounding box center [392, 55] width 31 height 13
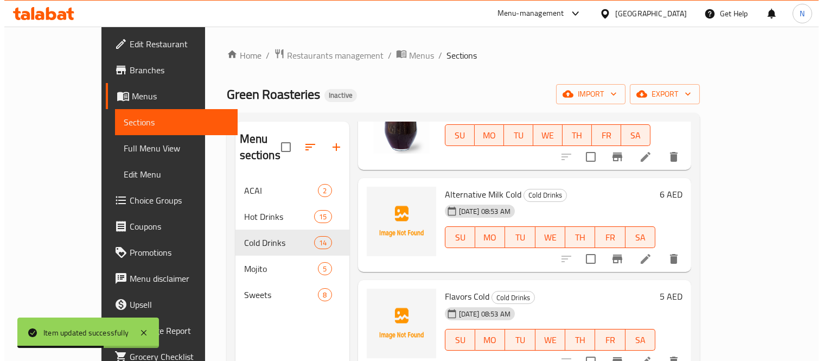
scroll to position [1075, 0]
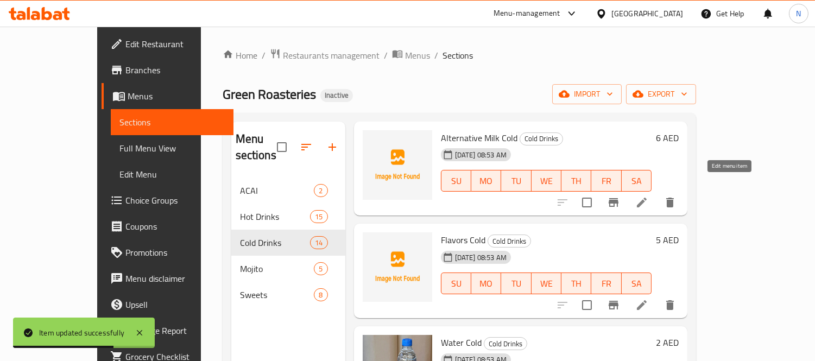
click at [648, 196] on icon at bounding box center [641, 202] width 13 height 13
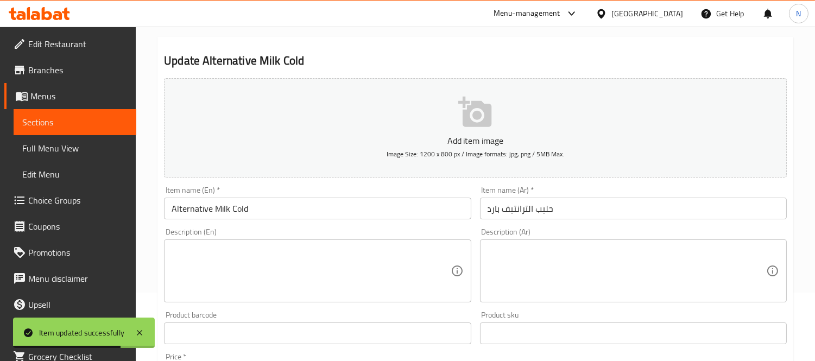
scroll to position [121, 0]
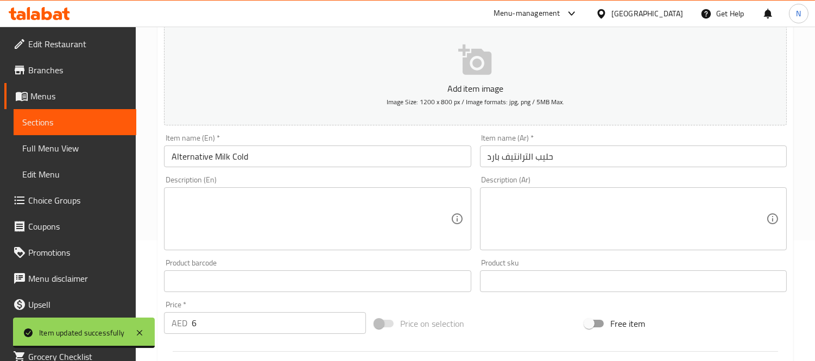
click at [522, 156] on input "حليب الترانتيف بارد" at bounding box center [633, 156] width 307 height 22
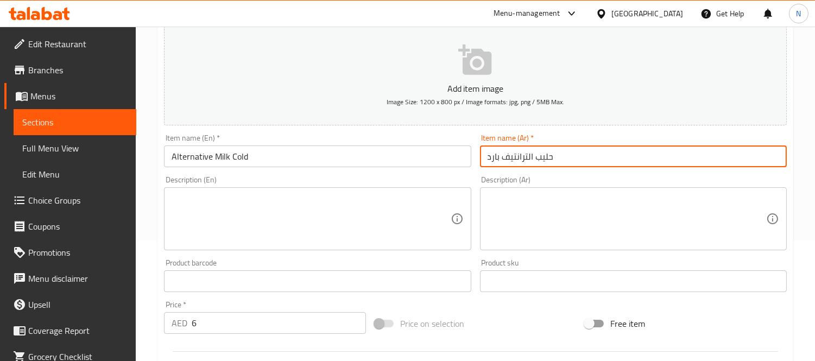
click at [522, 156] on input "حليب الترانتيف بارد" at bounding box center [633, 156] width 307 height 22
click at [484, 159] on input "حليب بارد" at bounding box center [633, 156] width 307 height 22
type input "بديل حليب بارد"
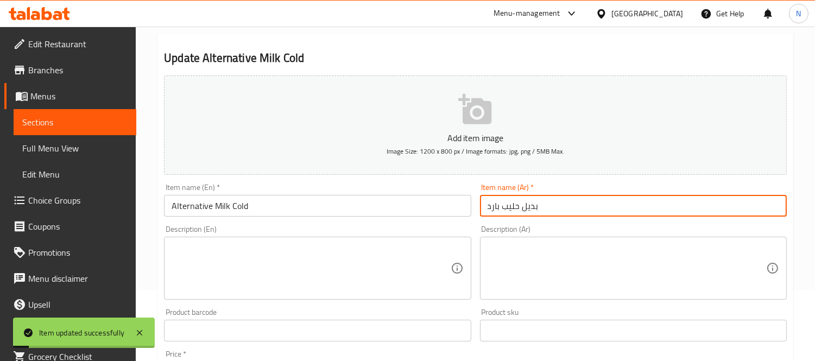
scroll to position [0, 0]
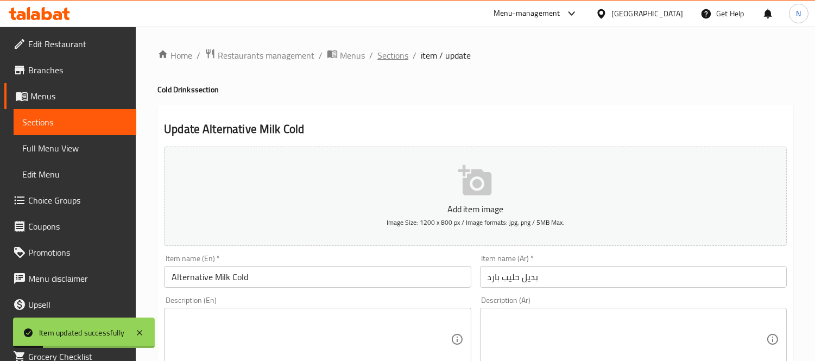
click at [384, 53] on span "Sections" at bounding box center [392, 55] width 31 height 13
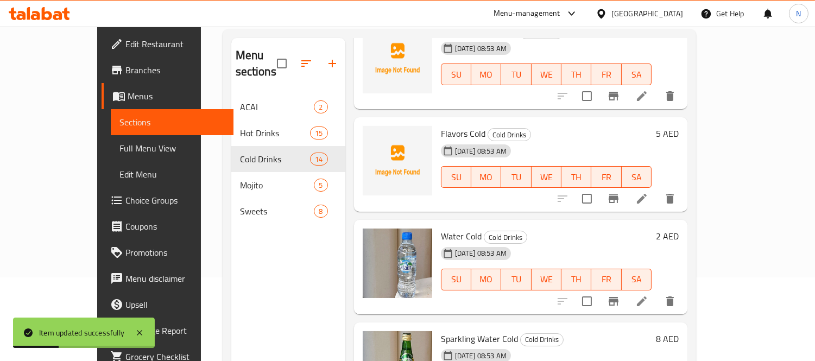
scroll to position [121, 0]
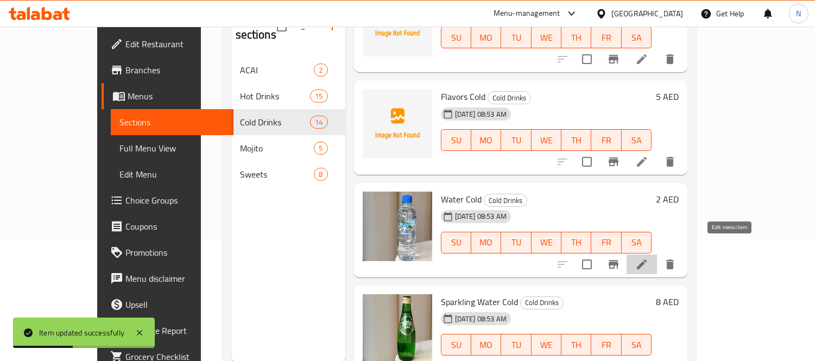
click at [648, 258] on icon at bounding box center [641, 264] width 13 height 13
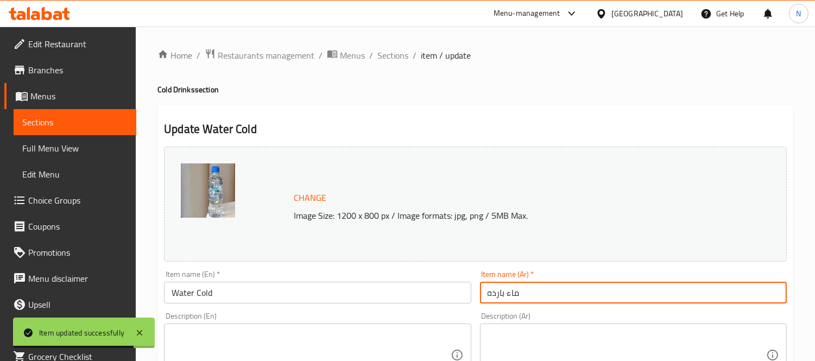
drag, startPoint x: 482, startPoint y: 290, endPoint x: 542, endPoint y: 304, distance: 61.2
click at [542, 304] on div "Item name (Ar)   * ماء بارده Item name (Ar) *" at bounding box center [633, 287] width 315 height 42
click at [510, 289] on input "ماء بارده" at bounding box center [633, 293] width 307 height 22
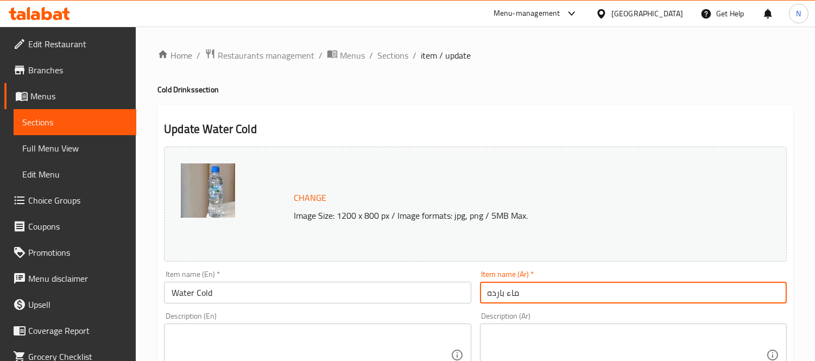
click at [491, 293] on input "ماء بارده" at bounding box center [633, 293] width 307 height 22
click at [508, 291] on input "ماء بارد" at bounding box center [633, 293] width 307 height 22
click at [505, 294] on input "مياء بارد" at bounding box center [633, 293] width 307 height 22
type input "مياه بارد"
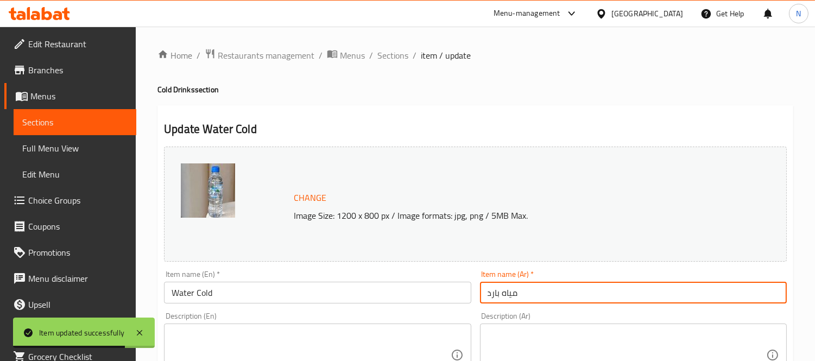
drag, startPoint x: 387, startPoint y: 57, endPoint x: 634, endPoint y: 111, distance: 252.8
click at [387, 57] on span "Sections" at bounding box center [392, 55] width 31 height 13
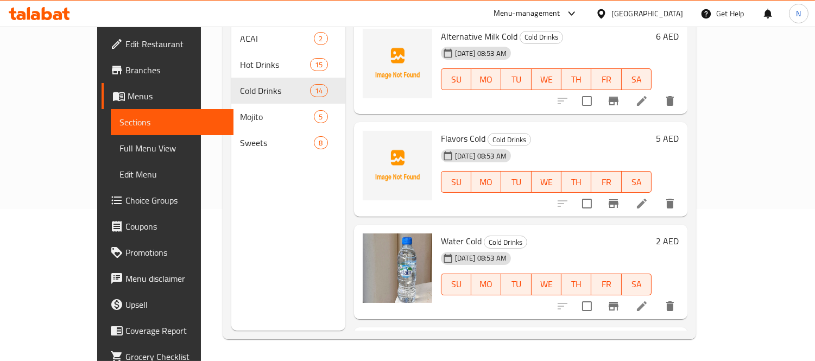
scroll to position [1098, 0]
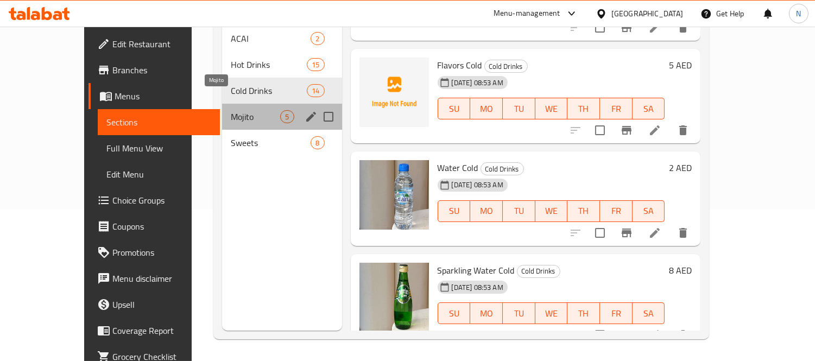
click at [231, 110] on span "Mojito" at bounding box center [255, 116] width 49 height 13
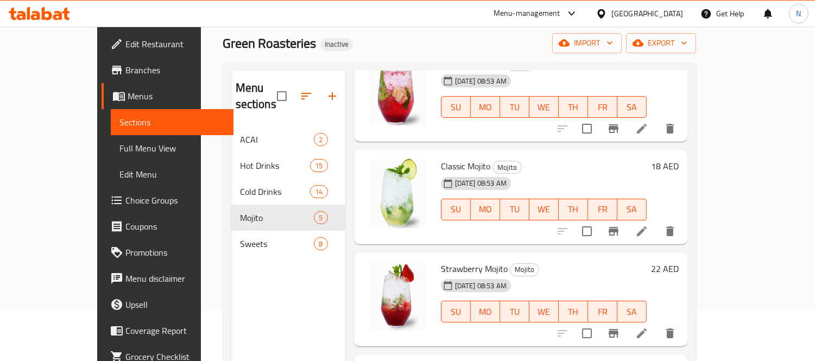
scroll to position [121, 0]
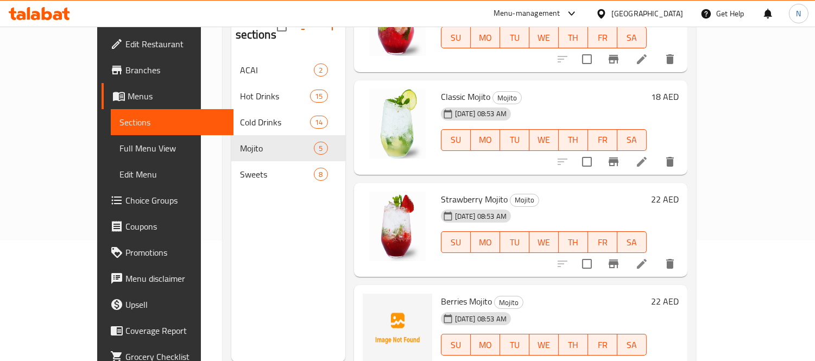
click at [647, 157] on icon at bounding box center [642, 162] width 10 height 10
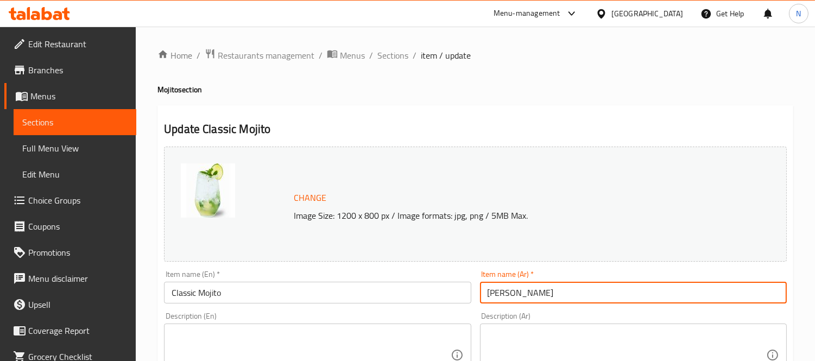
drag, startPoint x: 519, startPoint y: 289, endPoint x: 527, endPoint y: 289, distance: 7.1
click at [527, 289] on input "موهيتو الكلاسيكي" at bounding box center [633, 293] width 307 height 22
click at [492, 300] on input "موهيتو كلاسيكي" at bounding box center [633, 293] width 307 height 22
type input "موهيتو كلاسيك"
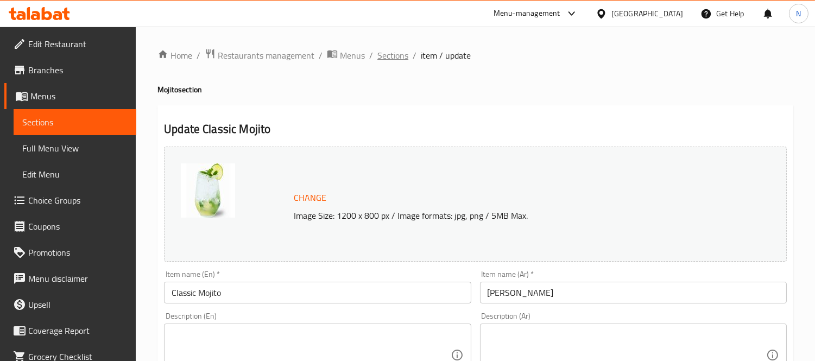
click at [386, 60] on span "Sections" at bounding box center [392, 55] width 31 height 13
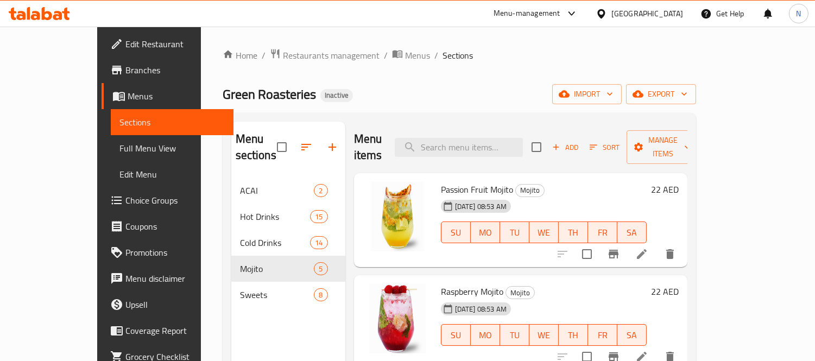
scroll to position [152, 0]
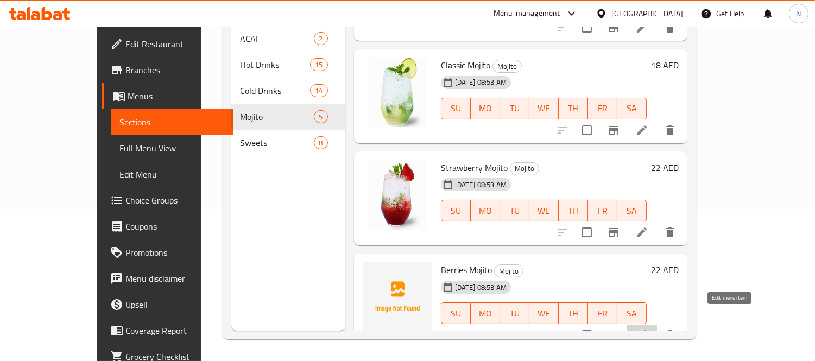
click at [648, 328] on icon at bounding box center [641, 334] width 13 height 13
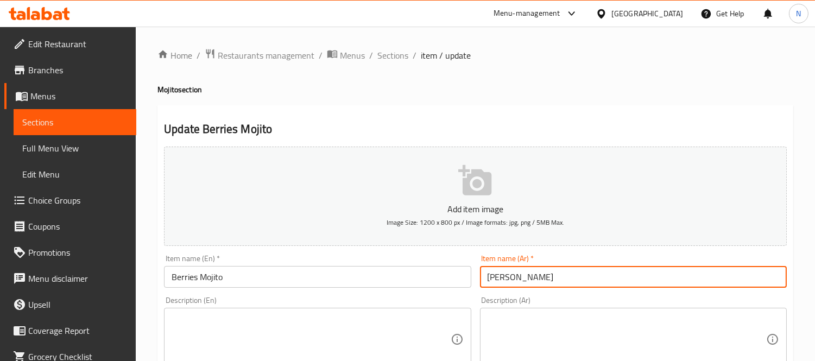
click at [502, 275] on input "موهيتو التوت" at bounding box center [633, 277] width 307 height 22
click at [506, 275] on input "موهيتو التوت" at bounding box center [633, 277] width 307 height 22
type input "موهيتو توت"
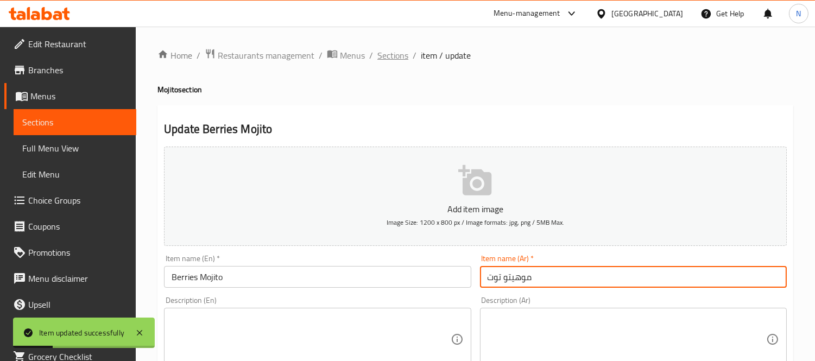
click at [388, 53] on span "Sections" at bounding box center [392, 55] width 31 height 13
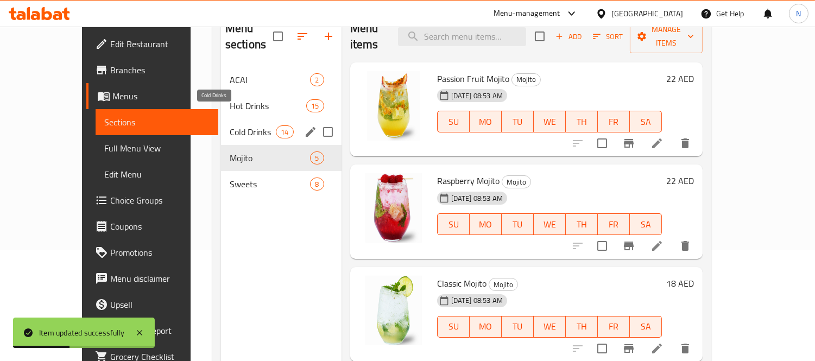
scroll to position [121, 0]
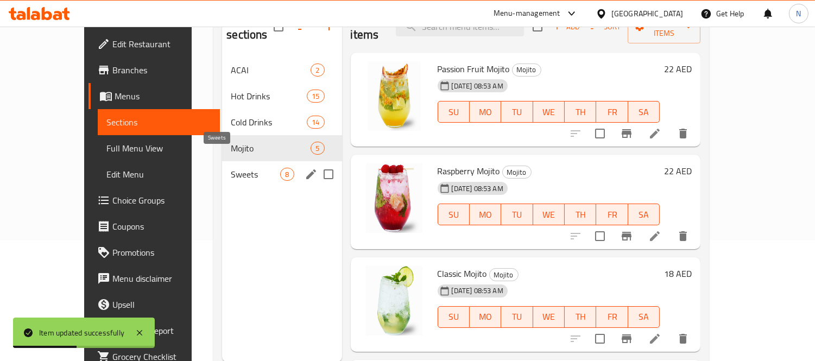
click at [231, 168] on span "Sweets" at bounding box center [255, 174] width 49 height 13
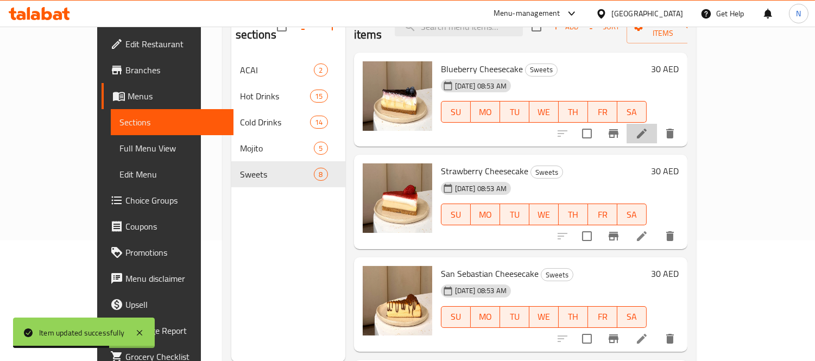
click at [657, 124] on li at bounding box center [641, 134] width 30 height 20
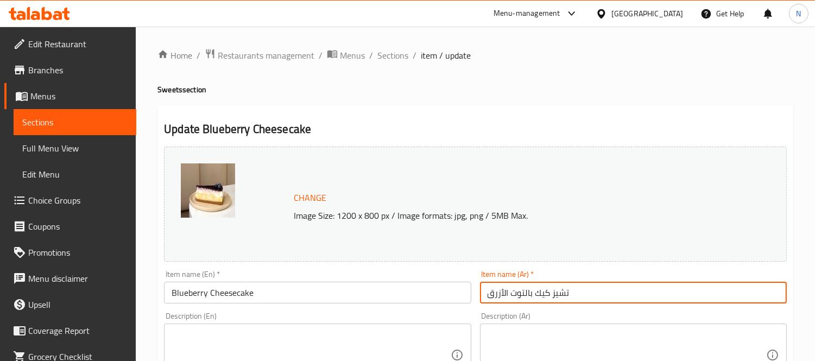
click at [523, 297] on input "تشيز كيك بالتوت الأزرق" at bounding box center [633, 293] width 307 height 22
click at [502, 295] on input "تشيز كيك توت الأزرق" at bounding box center [633, 293] width 307 height 22
type input "تشيز كيك توت أزرق"
click at [384, 55] on span "Sections" at bounding box center [392, 55] width 31 height 13
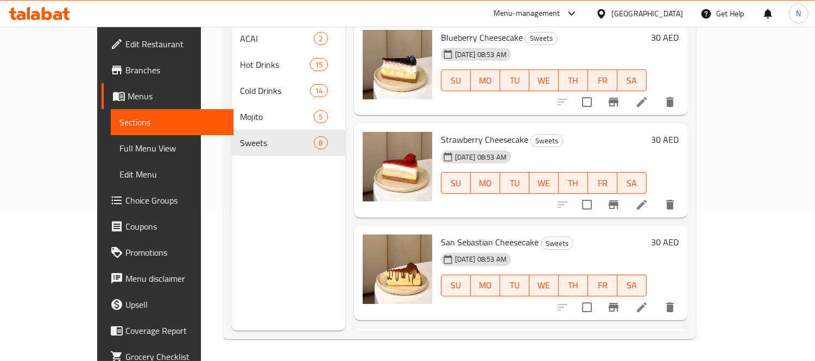
scroll to position [484, 0]
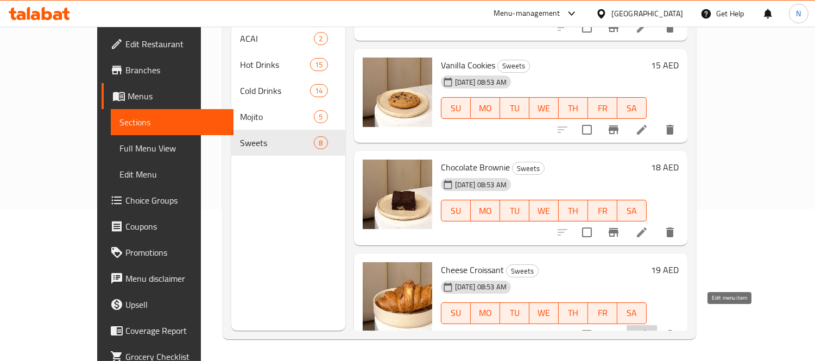
click at [648, 328] on icon at bounding box center [641, 334] width 13 height 13
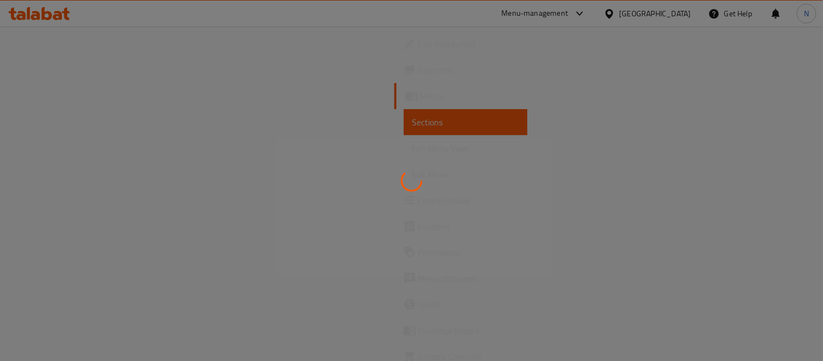
click at [729, 322] on div at bounding box center [411, 180] width 823 height 361
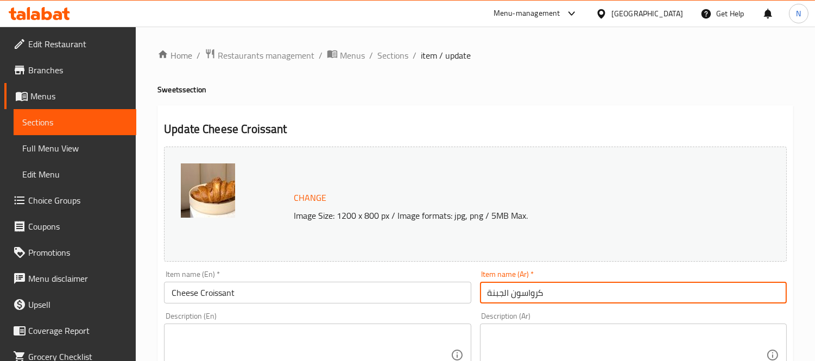
drag, startPoint x: 502, startPoint y: 292, endPoint x: 509, endPoint y: 291, distance: 6.5
click at [509, 291] on input "كرواسون الجبنة" at bounding box center [633, 293] width 307 height 22
type input "كرواسون جبنة"
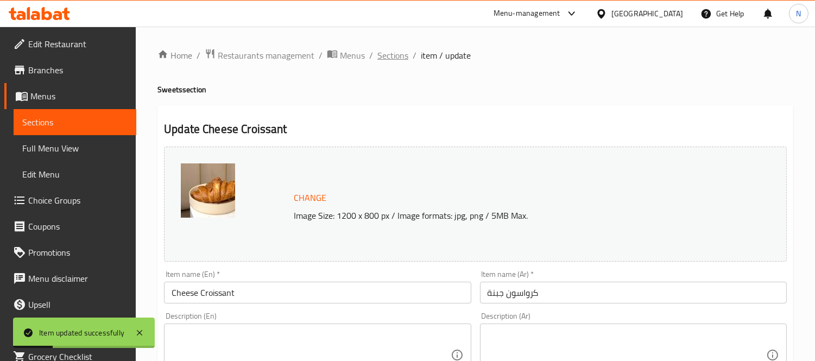
click at [403, 51] on span "Sections" at bounding box center [392, 55] width 31 height 13
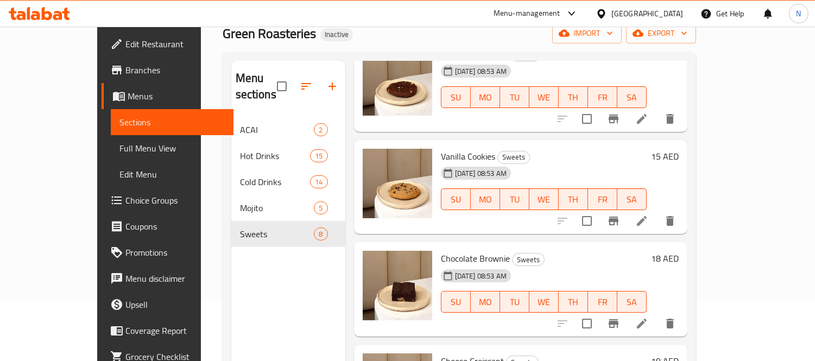
scroll to position [152, 0]
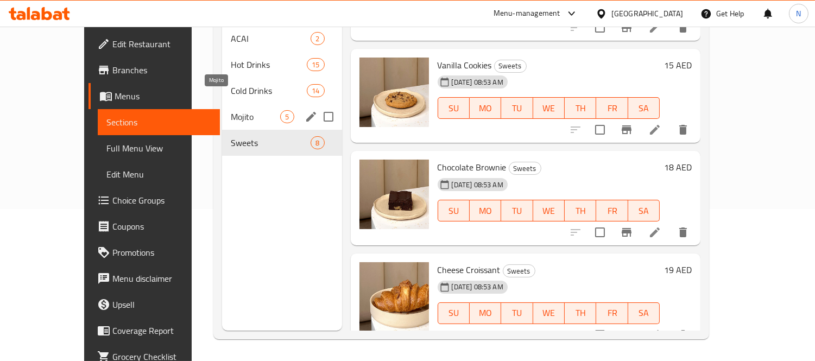
click at [231, 110] on span "Mojito" at bounding box center [255, 116] width 49 height 13
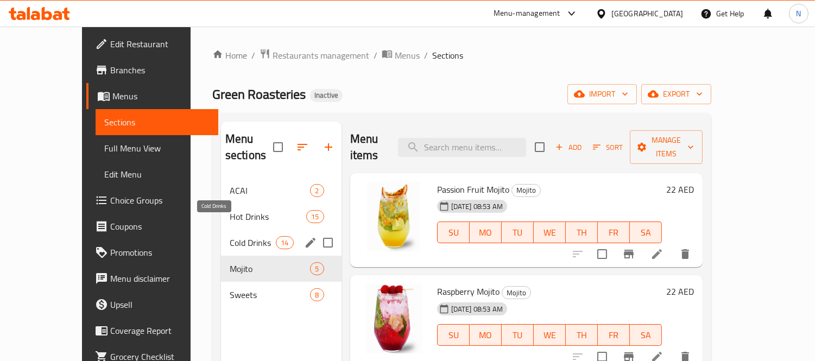
click at [230, 236] on span "Cold Drinks" at bounding box center [253, 242] width 46 height 13
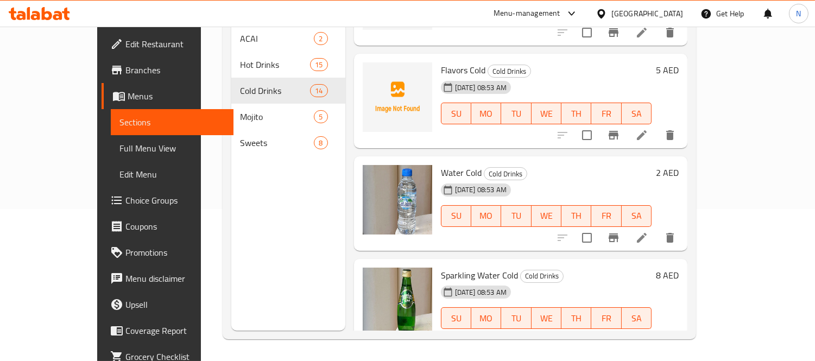
scroll to position [1098, 0]
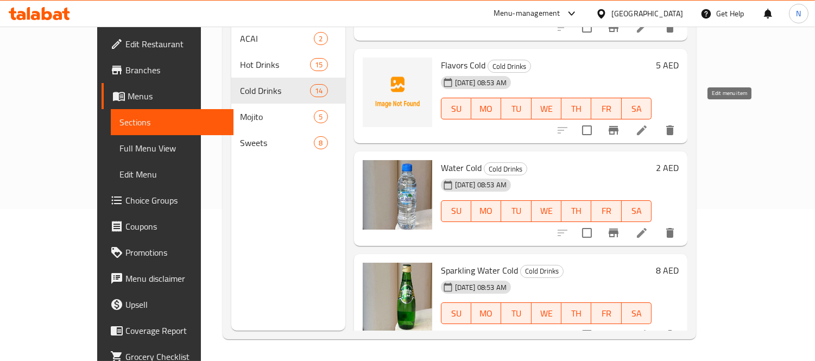
click at [648, 124] on icon at bounding box center [641, 130] width 13 height 13
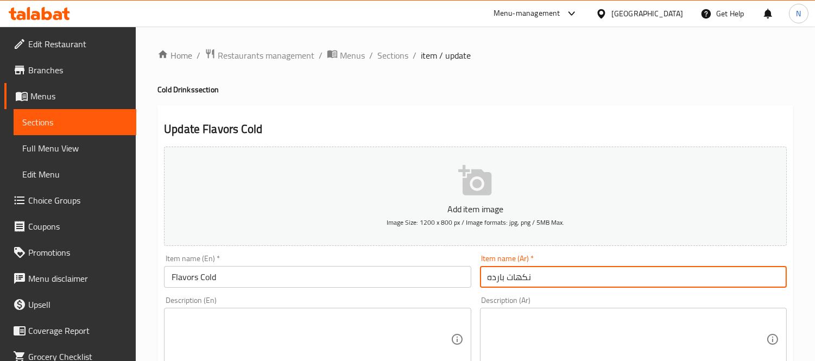
click at [498, 277] on input "نكهات بارده" at bounding box center [633, 277] width 307 height 22
type input "نكهات"
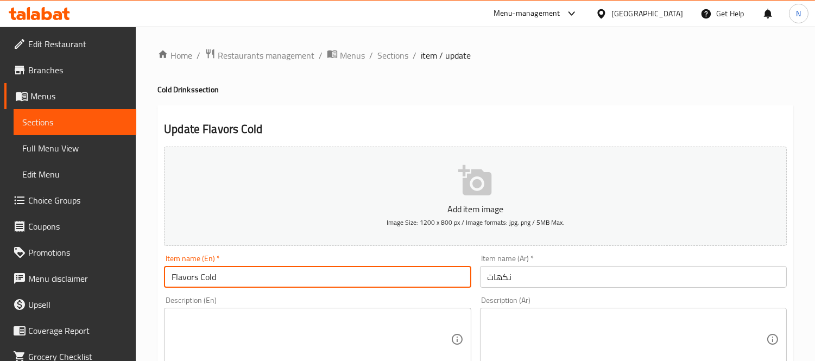
click at [208, 278] on input "Flavors Cold" at bounding box center [317, 277] width 307 height 22
type input "Flavors"
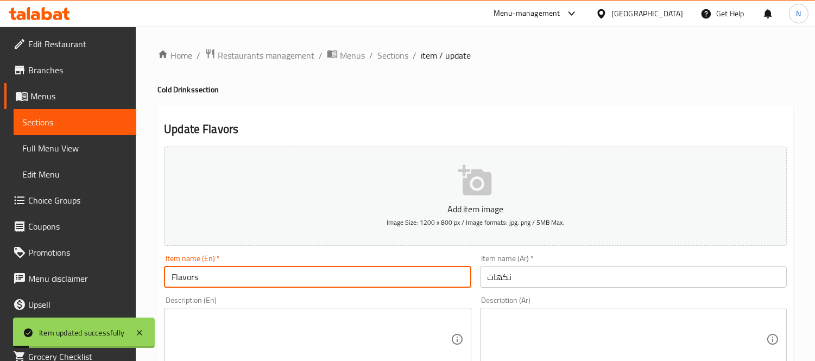
drag, startPoint x: 398, startPoint y: 52, endPoint x: 771, endPoint y: 110, distance: 378.0
click at [398, 52] on span "Sections" at bounding box center [392, 55] width 31 height 13
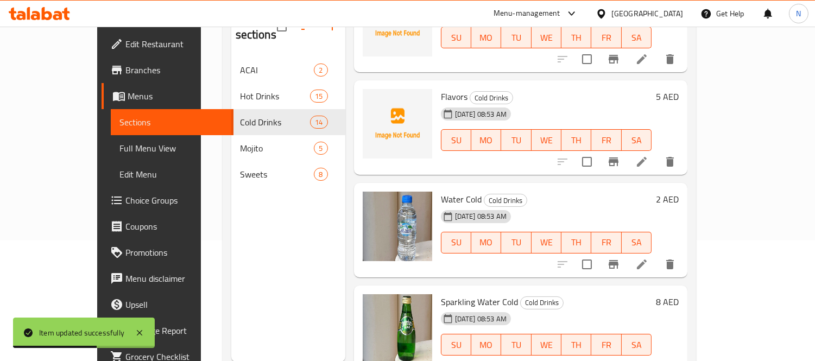
scroll to position [152, 0]
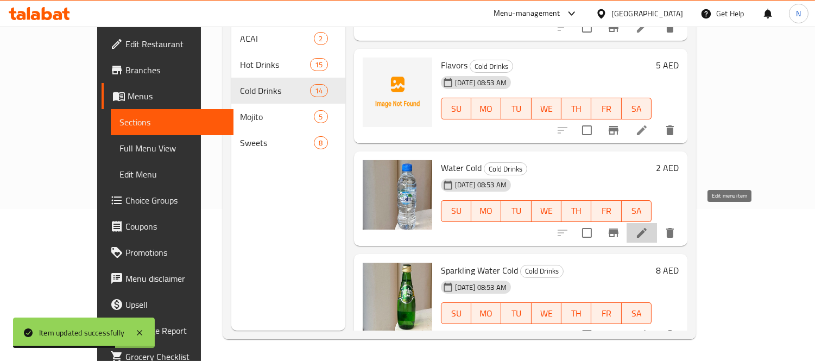
click at [648, 226] on icon at bounding box center [641, 232] width 13 height 13
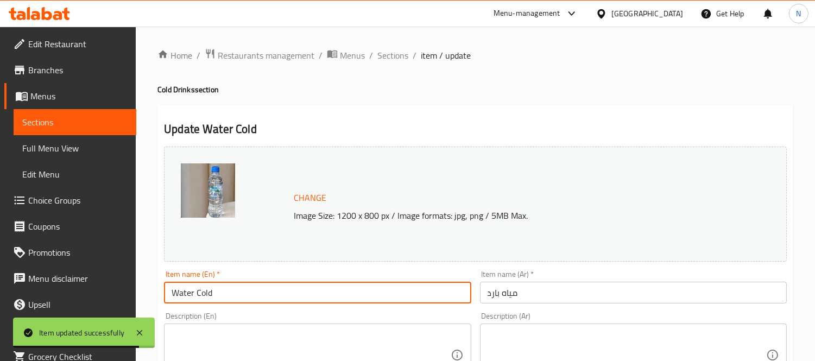
click at [192, 294] on input "Water Cold" at bounding box center [317, 293] width 307 height 22
click at [207, 292] on input "Water Cold" at bounding box center [317, 293] width 307 height 22
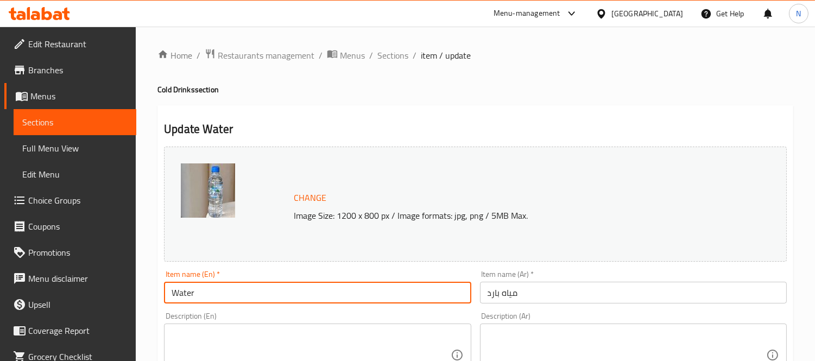
type input "Water"
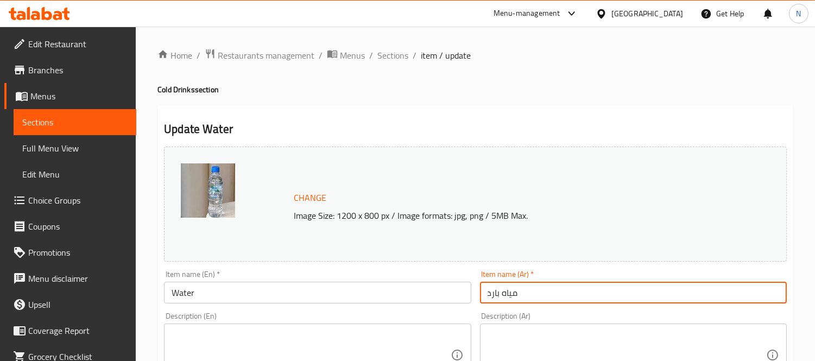
click at [492, 294] on input "مياه بارد" at bounding box center [633, 293] width 307 height 22
click at [489, 290] on input "مياه بارد" at bounding box center [633, 293] width 307 height 22
drag, startPoint x: 501, startPoint y: 295, endPoint x: 465, endPoint y: 289, distance: 36.3
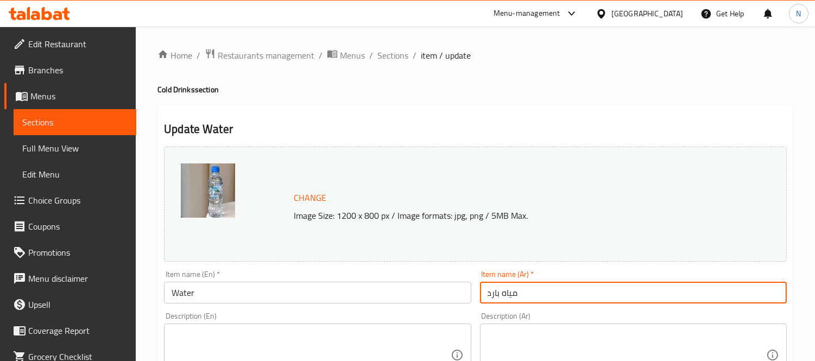
type input "مياه"
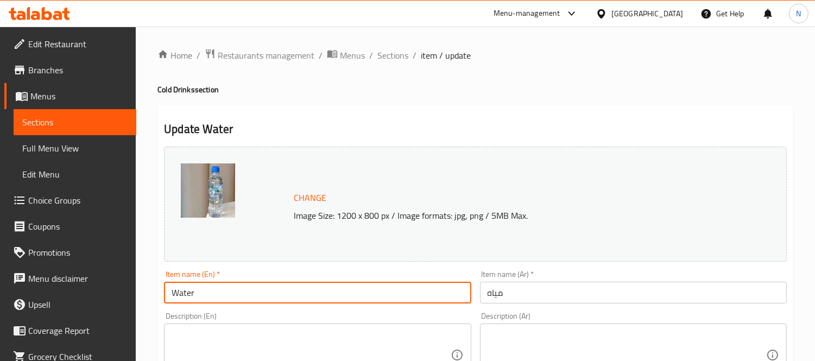
click at [421, 290] on input "Water" at bounding box center [317, 293] width 307 height 22
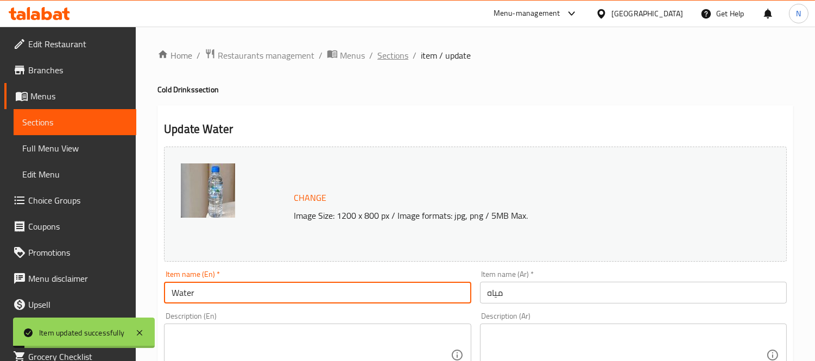
click at [389, 58] on span "Sections" at bounding box center [392, 55] width 31 height 13
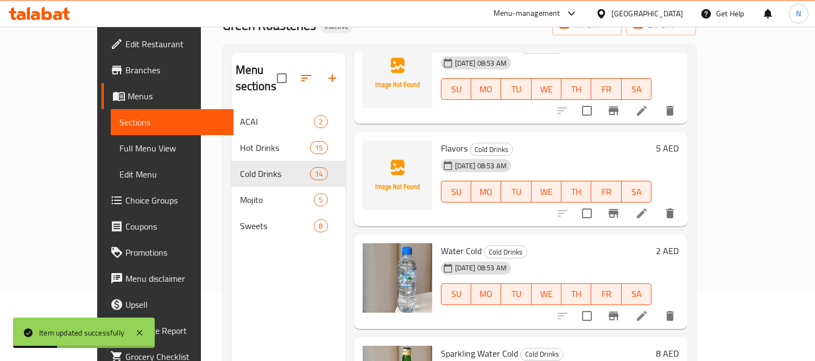
scroll to position [152, 0]
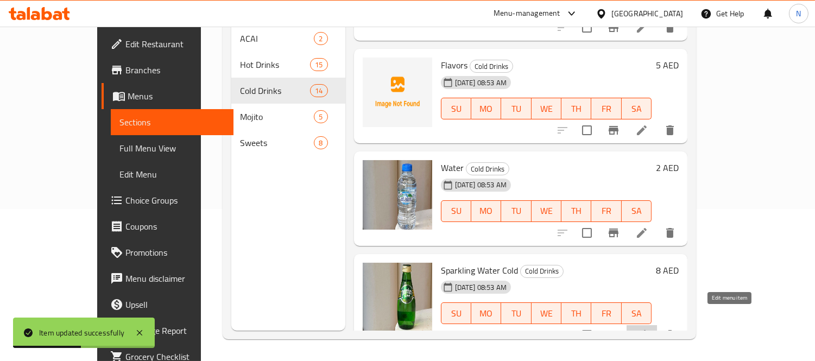
click at [648, 328] on icon at bounding box center [641, 334] width 13 height 13
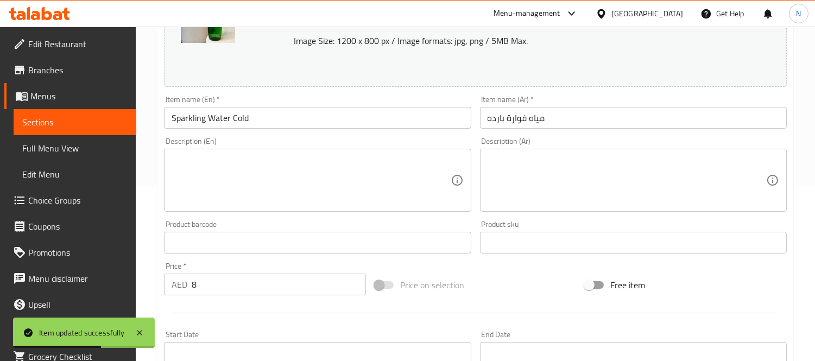
scroll to position [181, 0]
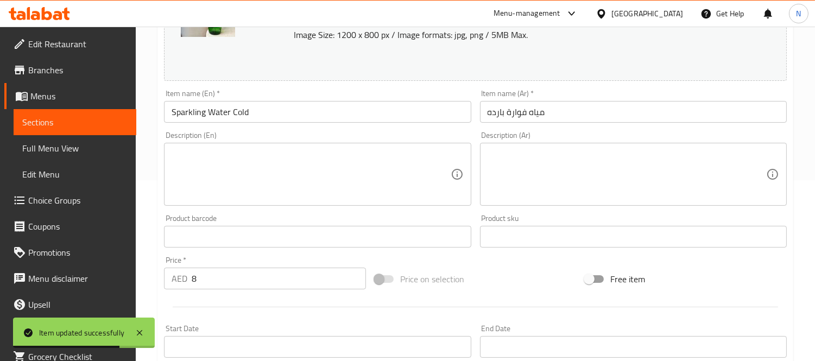
click at [239, 118] on input "Sparkling Water Cold" at bounding box center [317, 112] width 307 height 22
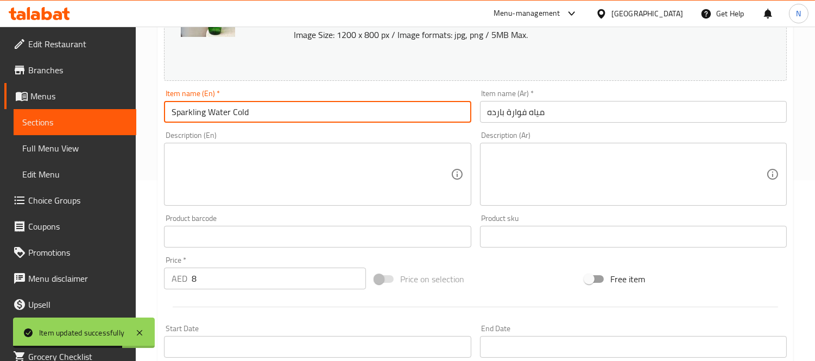
click at [239, 118] on input "Sparkling Water Cold" at bounding box center [317, 112] width 307 height 22
type input "Sparkling Water"
click at [500, 109] on input "مياه فوارة بارده" at bounding box center [633, 112] width 307 height 22
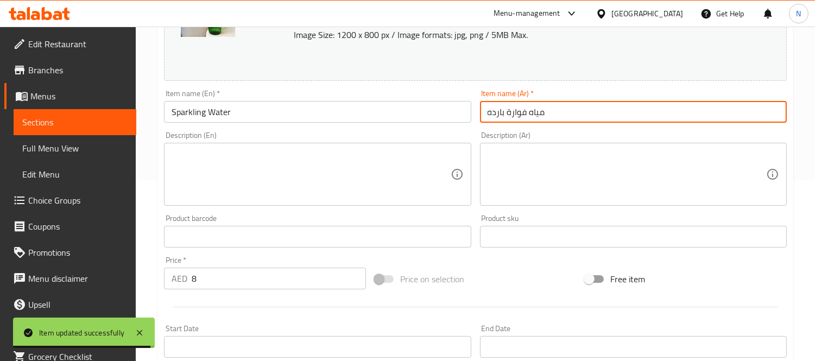
click at [500, 109] on input "مياه فوارة بارده" at bounding box center [633, 112] width 307 height 22
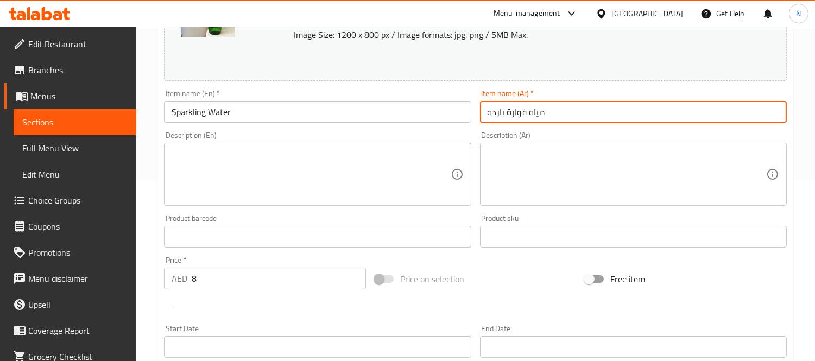
click at [487, 109] on input "مياه فوارة بارده" at bounding box center [633, 112] width 307 height 22
click at [490, 109] on input "مياه فوارة بارده" at bounding box center [633, 112] width 307 height 22
type input "مياه فوارة"
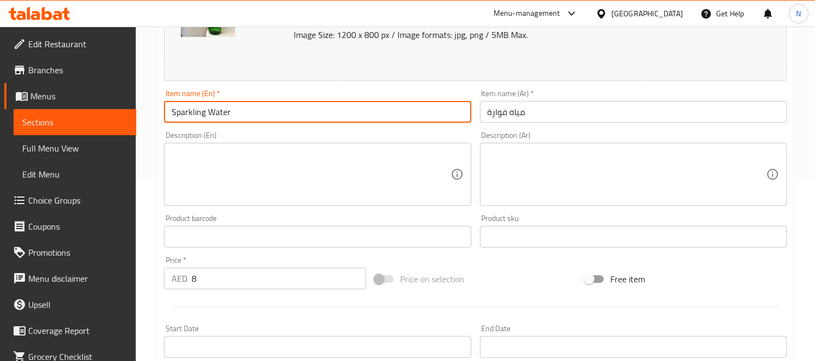
click at [433, 106] on input "Sparkling Water" at bounding box center [317, 112] width 307 height 22
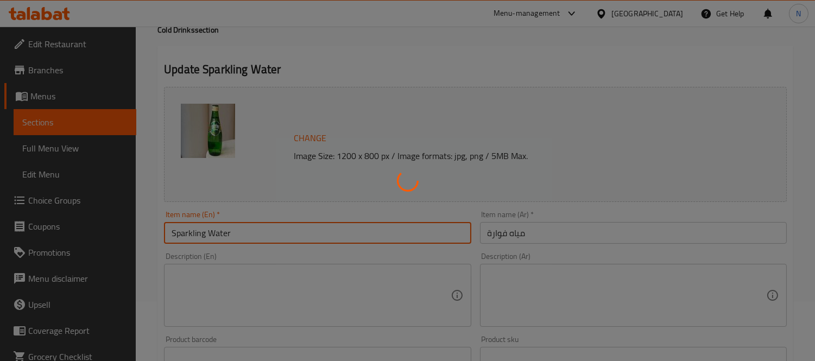
scroll to position [0, 0]
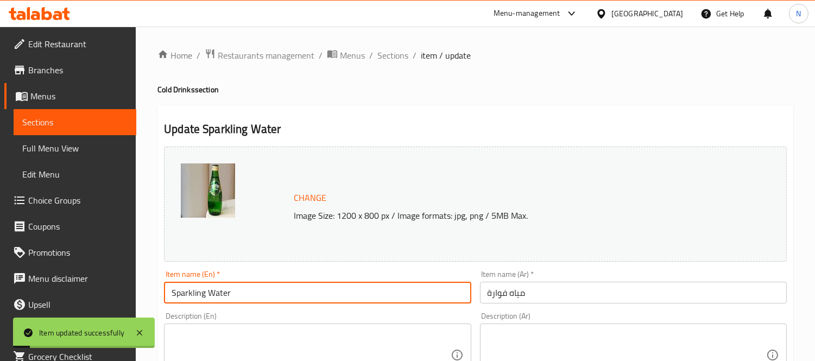
drag, startPoint x: 378, startPoint y: 52, endPoint x: 699, endPoint y: 2, distance: 324.1
click at [378, 52] on span "Sections" at bounding box center [392, 55] width 31 height 13
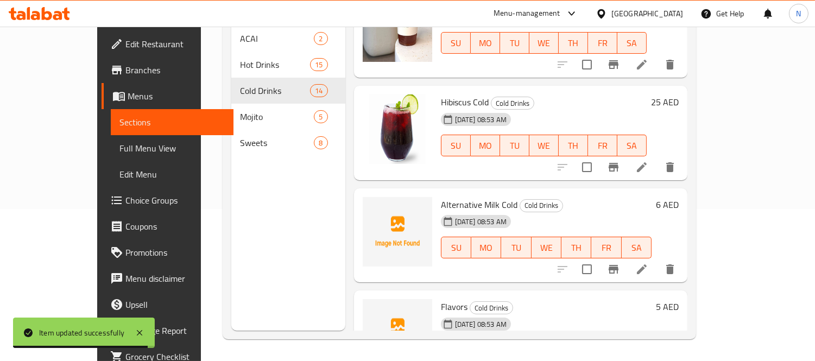
scroll to position [796, 0]
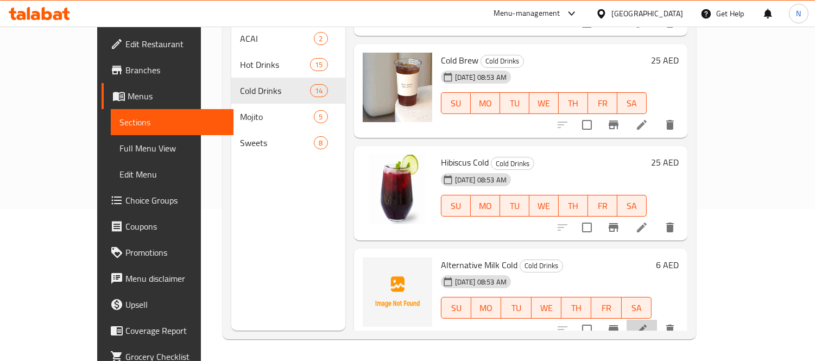
click at [657, 320] on li at bounding box center [641, 330] width 30 height 20
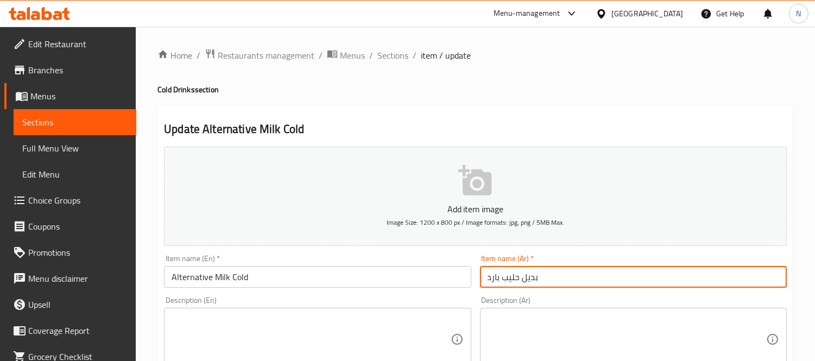
click at [489, 274] on input "بديل حليب بارد" at bounding box center [633, 277] width 307 height 22
click at [487, 276] on input "بديل حليب بارد" at bounding box center [633, 277] width 307 height 22
click at [491, 277] on input "بديل حليب بارد" at bounding box center [633, 277] width 307 height 22
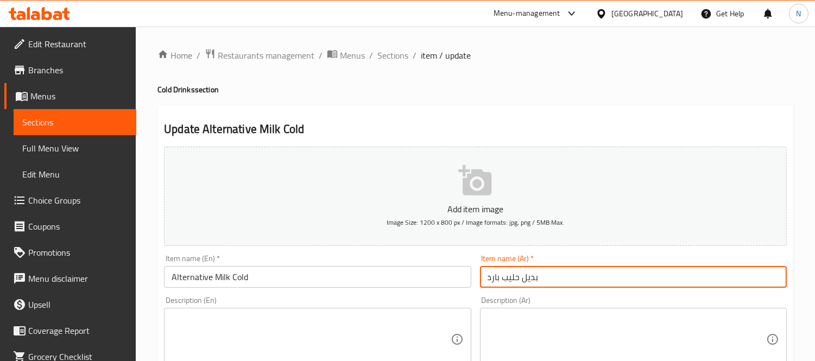
click at [491, 277] on input "بديل حليب بارد" at bounding box center [633, 277] width 307 height 22
type input "بديل حليب"
click at [240, 277] on input "Alternative Milk Cold" at bounding box center [317, 277] width 307 height 22
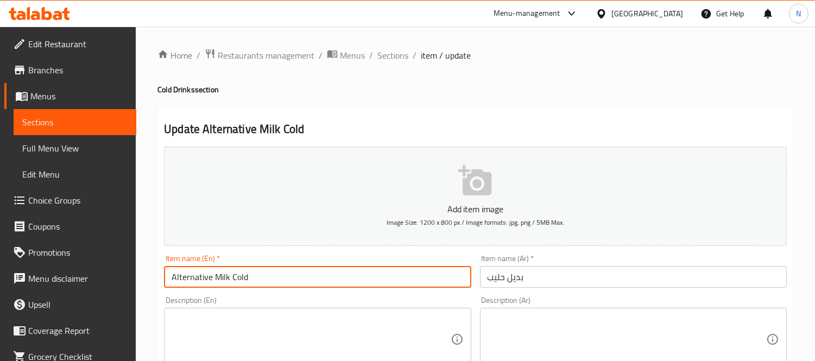
click at [240, 277] on input "Alternative Milk Cold" at bounding box center [317, 277] width 307 height 22
click at [241, 277] on input "Alternative Milk" at bounding box center [317, 277] width 307 height 22
type input "Alternative Milk"
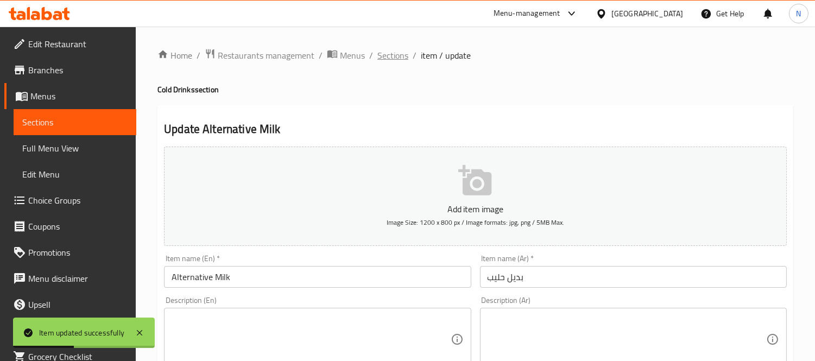
click at [387, 59] on span "Sections" at bounding box center [392, 55] width 31 height 13
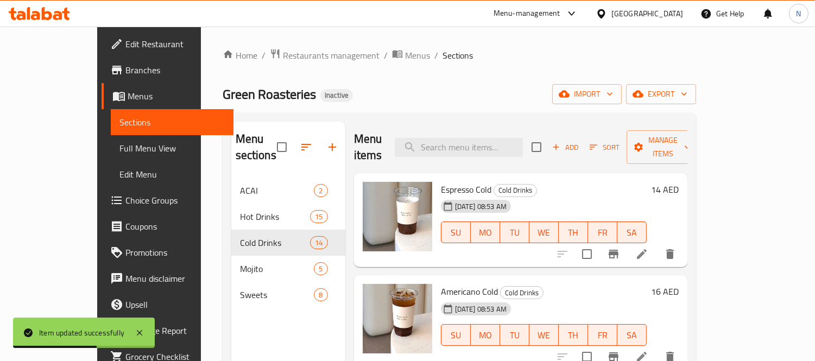
click at [119, 143] on span "Full Menu View" at bounding box center [171, 148] width 105 height 13
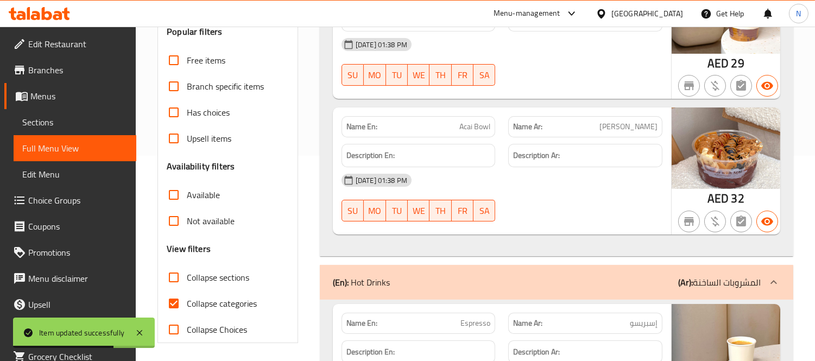
scroll to position [301, 0]
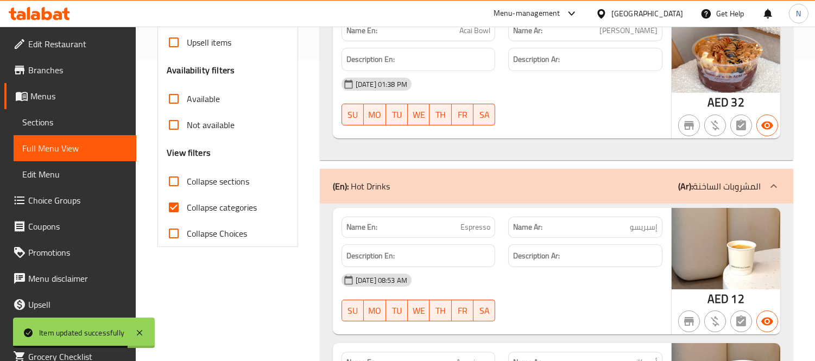
click at [183, 207] on input "Collapse categories" at bounding box center [174, 207] width 26 height 26
checkbox input "false"
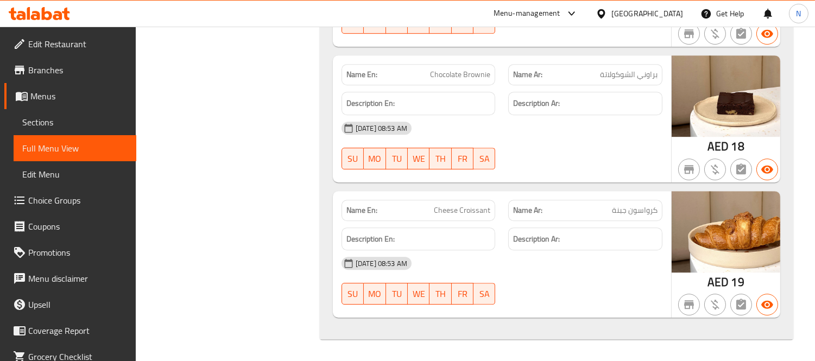
scroll to position [3942, 0]
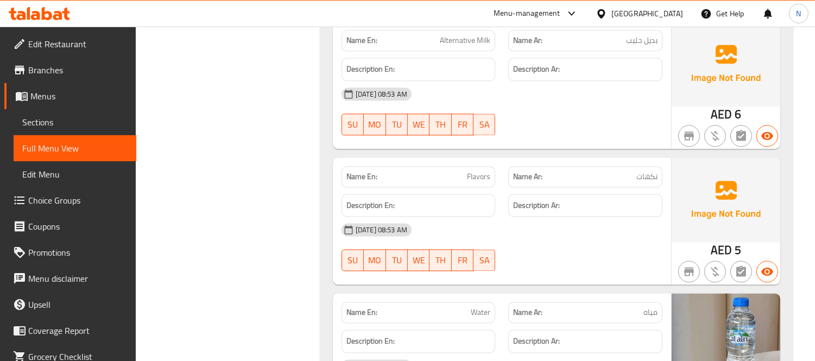
click at [478, 182] on span "Flavors" at bounding box center [478, 176] width 23 height 11
copy span "Flavors"
click at [467, 45] on span "Alternative Milk" at bounding box center [465, 40] width 50 height 11
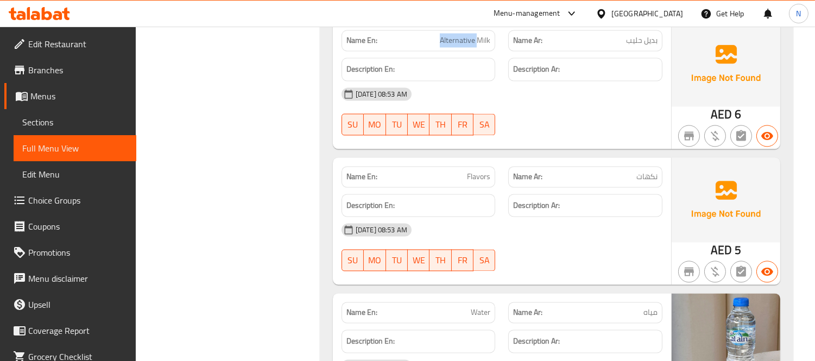
click at [467, 45] on span "Alternative Milk" at bounding box center [465, 40] width 50 height 11
copy span "Alternative Milk"
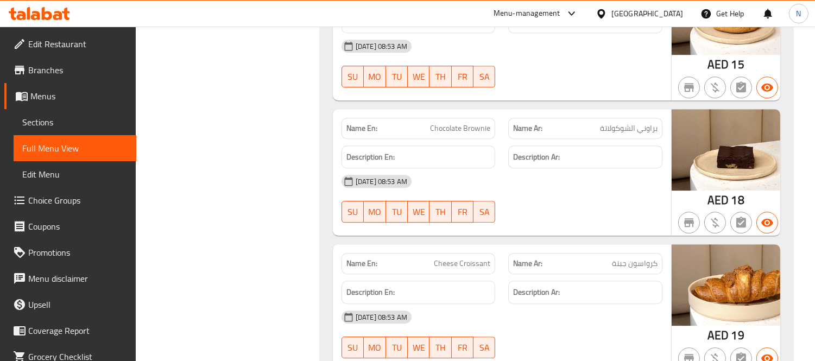
scroll to position [6008, 0]
click at [465, 134] on span "Chocolate Brownie" at bounding box center [460, 127] width 60 height 11
copy span "Chocolate Brownie"
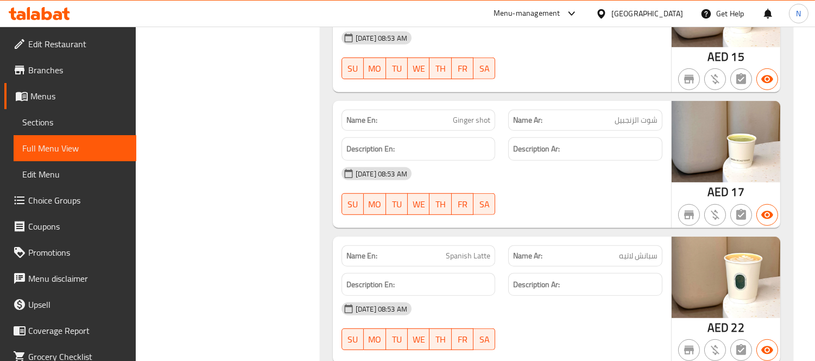
scroll to position [1122, 0]
